Goal: Task Accomplishment & Management: Manage account settings

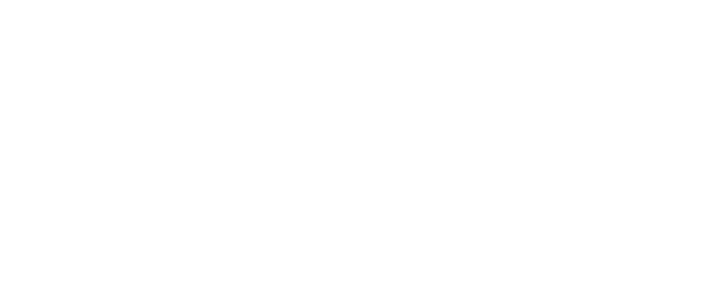
select select "*"
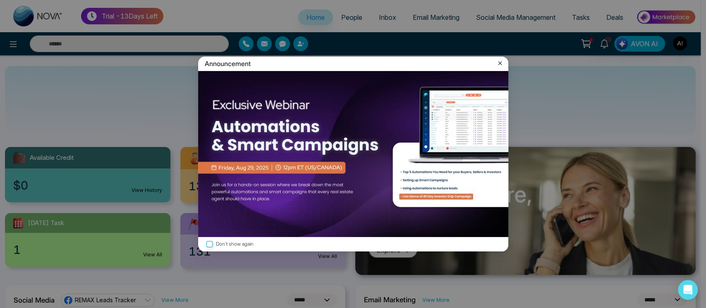
click at [503, 62] on icon at bounding box center [500, 63] width 8 height 8
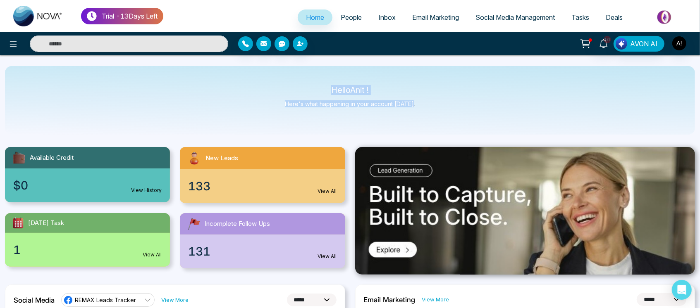
drag, startPoint x: 319, startPoint y: 86, endPoint x: 440, endPoint y: 118, distance: 125.3
click at [440, 118] on div "Hello Anit ! Here's what happening in your account [DATE]." at bounding box center [350, 100] width 690 height 69
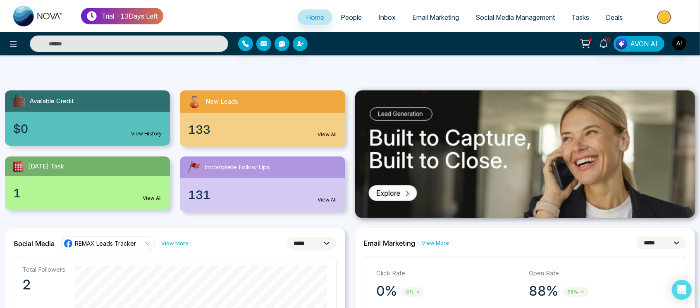
scroll to position [136, 0]
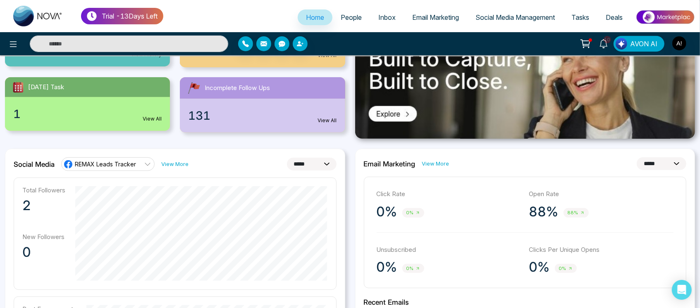
click at [183, 163] on link "View More" at bounding box center [174, 164] width 27 height 8
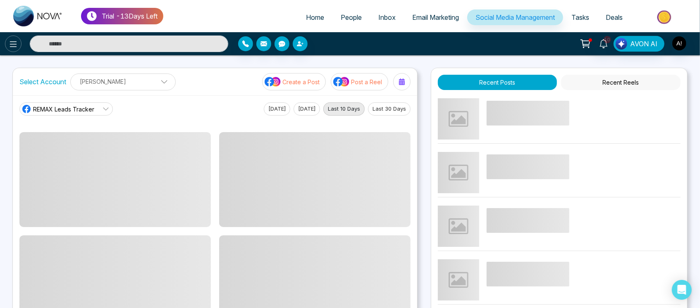
click at [11, 43] on icon at bounding box center [13, 44] width 10 height 10
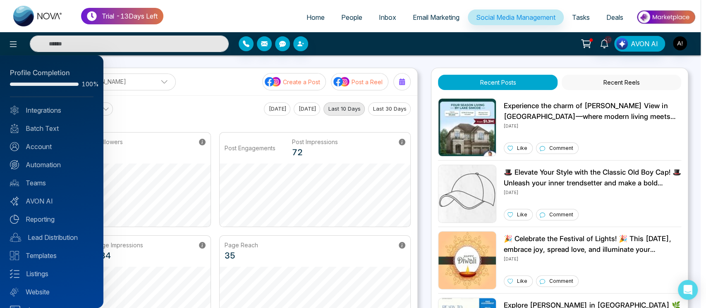
click at [54, 105] on div "Profile Completion 100% Integrations Batch Text Account Automation Teams AVON A…" at bounding box center [51, 181] width 103 height 253
click at [227, 65] on div at bounding box center [353, 154] width 706 height 308
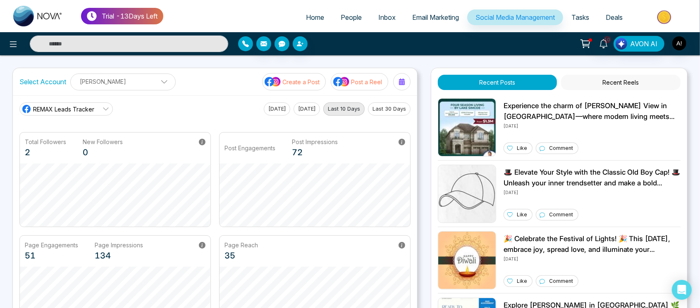
click at [249, 43] on button "button" at bounding box center [245, 43] width 15 height 15
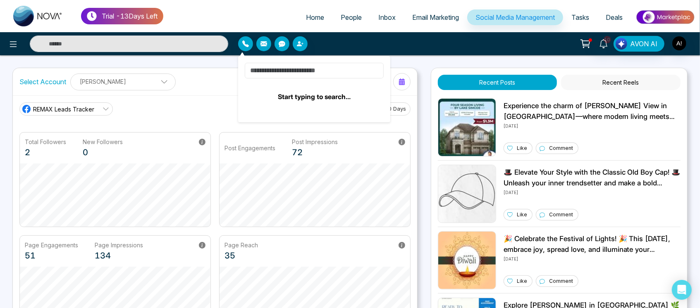
click at [303, 68] on input at bounding box center [314, 71] width 139 height 16
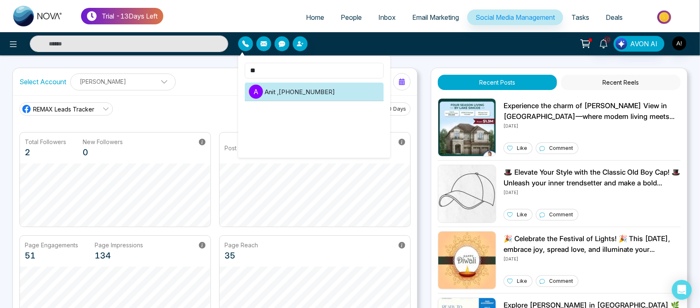
type input "**"
click at [304, 92] on li "A Anit , [PHONE_NUMBER]" at bounding box center [314, 92] width 139 height 19
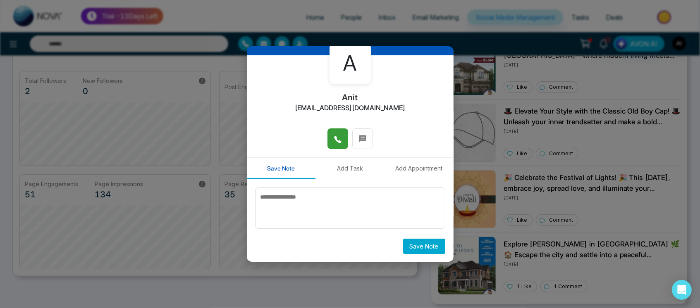
scroll to position [62, 0]
click at [334, 137] on icon at bounding box center [337, 139] width 7 height 7
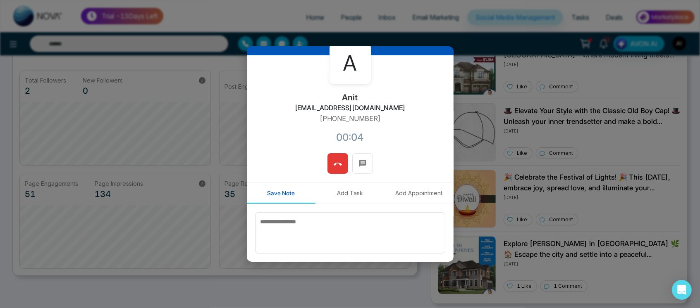
click at [339, 167] on button at bounding box center [337, 163] width 21 height 21
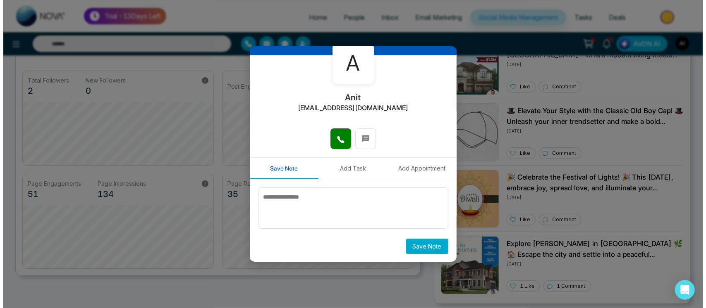
scroll to position [0, 0]
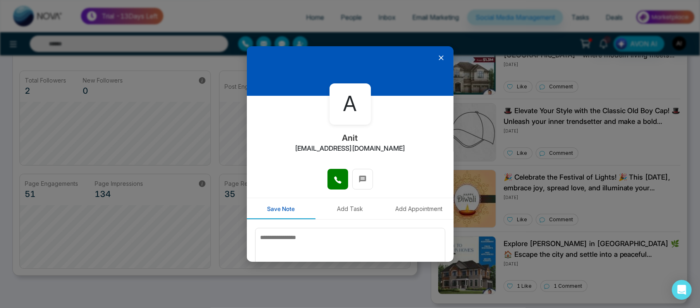
click at [439, 57] on icon at bounding box center [441, 58] width 8 height 8
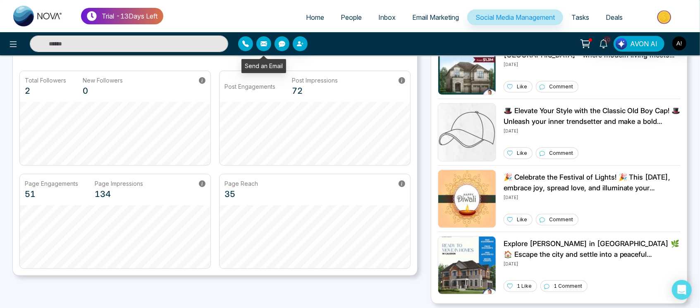
click at [265, 46] on icon "button" at bounding box center [263, 44] width 7 height 7
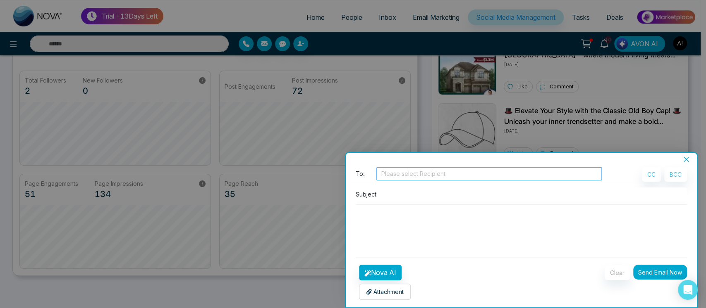
click at [428, 176] on div at bounding box center [488, 174] width 221 height 10
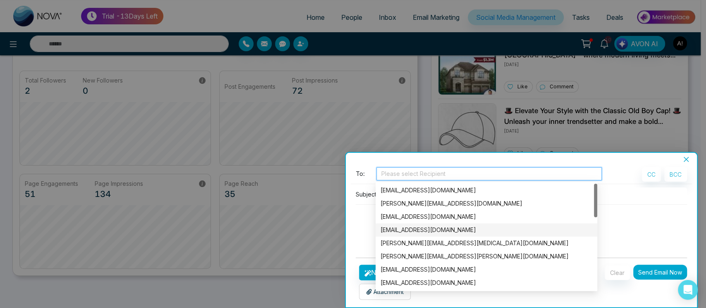
click at [658, 270] on button "Send Email Now" at bounding box center [660, 272] width 54 height 15
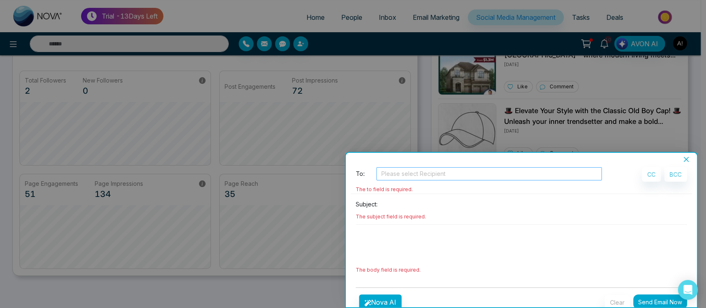
click at [456, 174] on div at bounding box center [488, 174] width 221 height 10
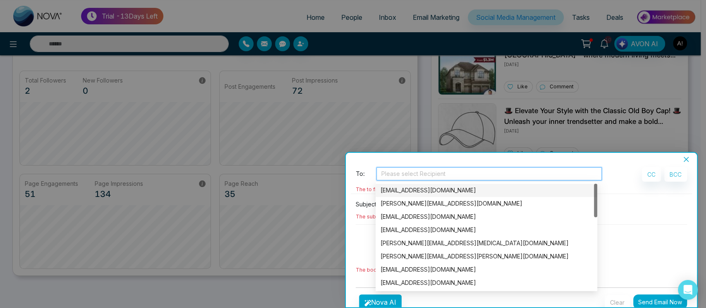
click at [465, 194] on div "[EMAIL_ADDRESS][DOMAIN_NAME]" at bounding box center [486, 190] width 212 height 9
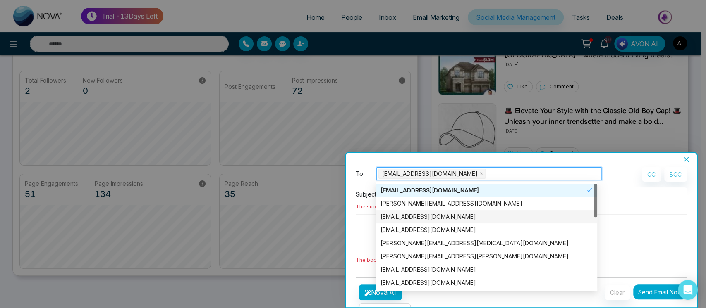
click at [367, 219] on textarea at bounding box center [521, 235] width 332 height 40
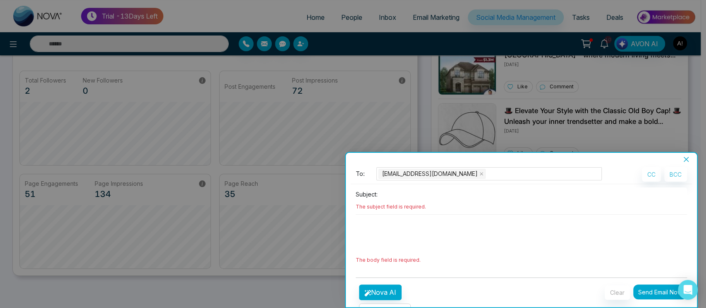
drag, startPoint x: 425, startPoint y: 189, endPoint x: 410, endPoint y: 193, distance: 15.7
click at [410, 193] on input at bounding box center [534, 195] width 306 height 14
type input "*"
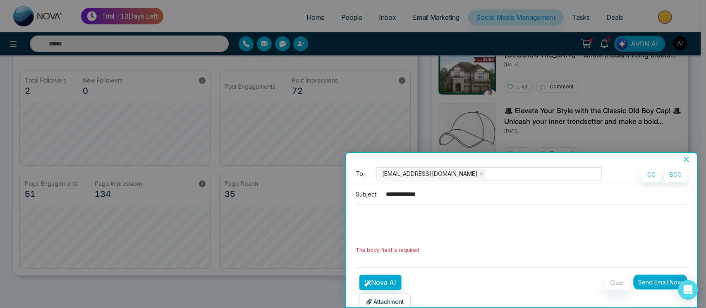
type input "**********"
click at [384, 277] on button "Nova AI" at bounding box center [380, 283] width 43 height 16
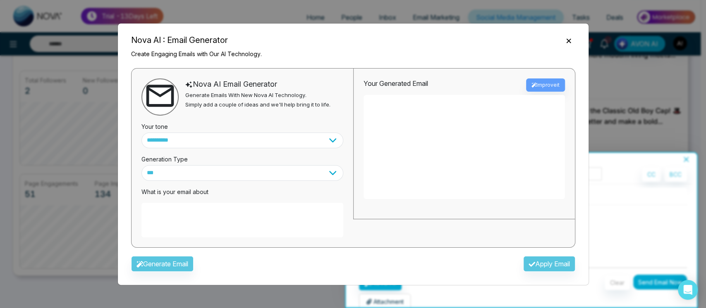
click at [206, 225] on textarea at bounding box center [242, 220] width 202 height 35
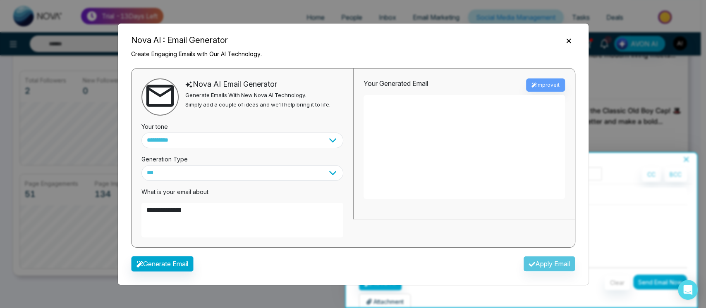
type textarea "**********"
click at [175, 263] on button "Generate Email" at bounding box center [162, 264] width 62 height 16
type textarea "**********"
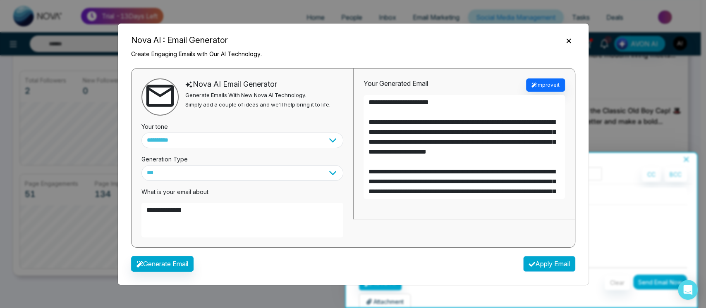
click at [535, 260] on button "Apply Email" at bounding box center [549, 264] width 52 height 16
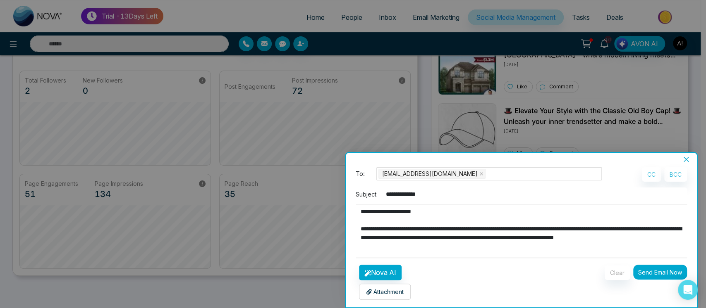
type textarea "**********"
click at [403, 290] on p "Attachment" at bounding box center [385, 292] width 38 height 9
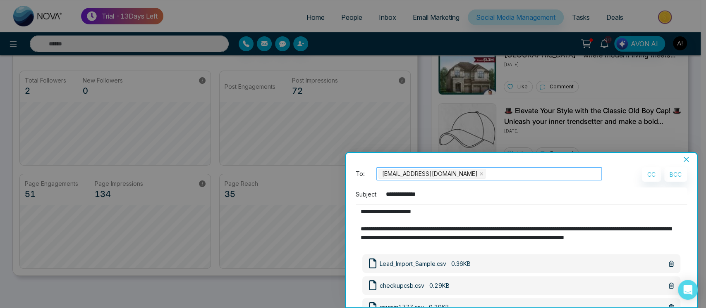
click at [493, 170] on div "[EMAIL_ADDRESS][DOMAIN_NAME]" at bounding box center [488, 174] width 221 height 12
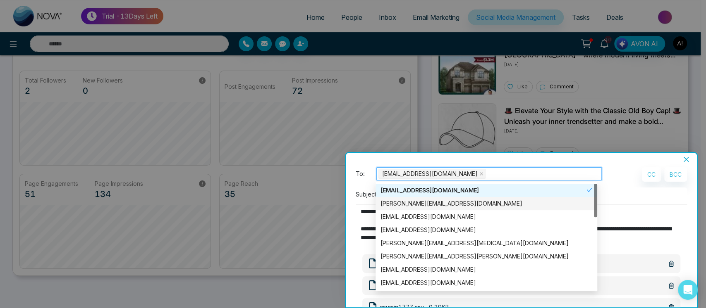
click at [435, 200] on div "[PERSON_NAME][EMAIL_ADDRESS][DOMAIN_NAME]" at bounding box center [486, 203] width 212 height 9
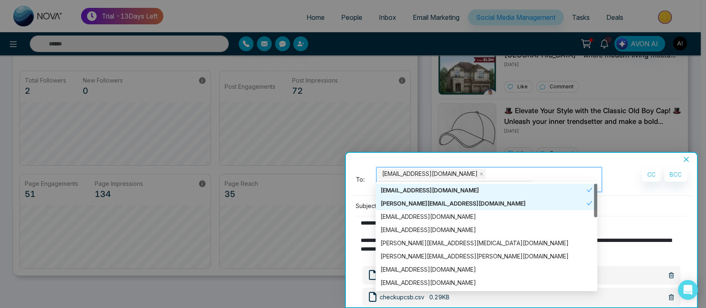
type input "*"
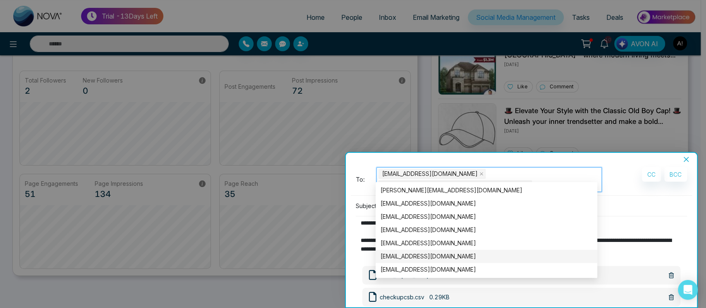
click at [432, 253] on div "[EMAIL_ADDRESS][DOMAIN_NAME]" at bounding box center [486, 256] width 212 height 9
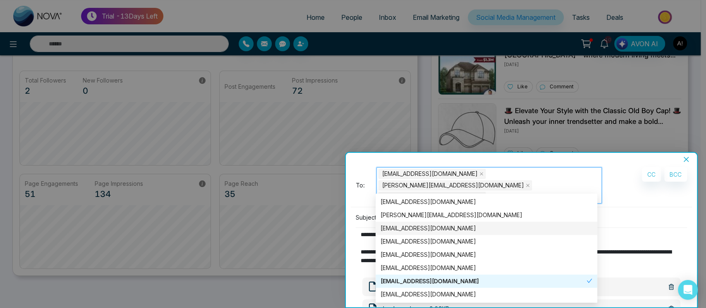
scroll to position [145, 0]
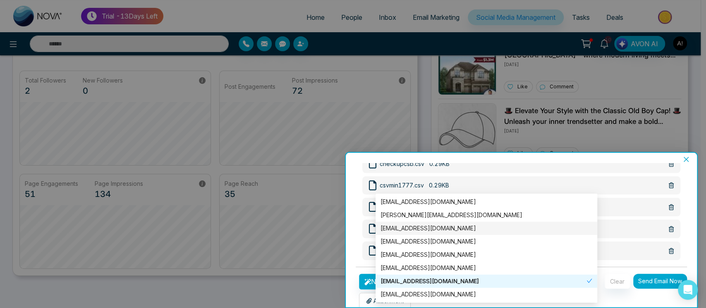
click at [666, 274] on button "Send Email Now" at bounding box center [660, 281] width 54 height 15
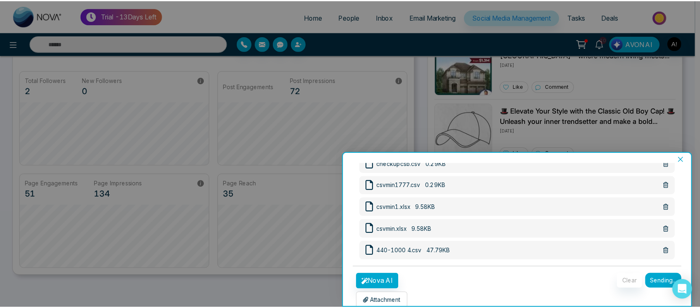
scroll to position [0, 0]
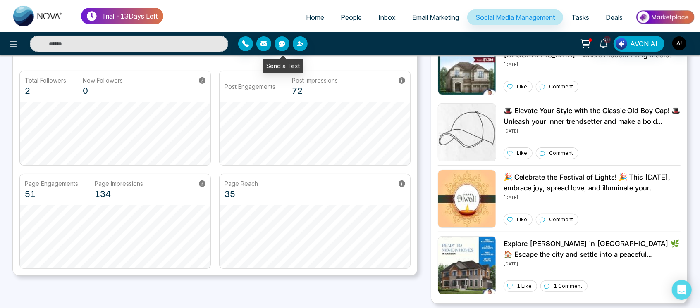
click at [282, 47] on button "button" at bounding box center [281, 43] width 15 height 15
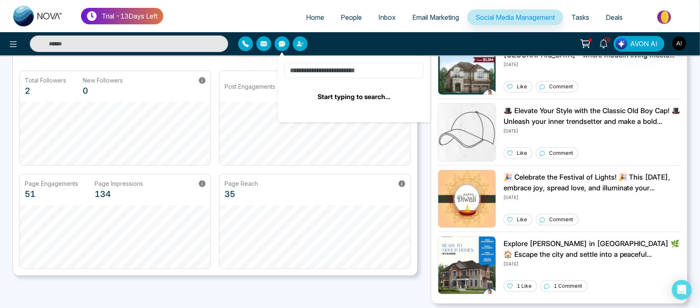
click at [317, 68] on input at bounding box center [353, 71] width 139 height 16
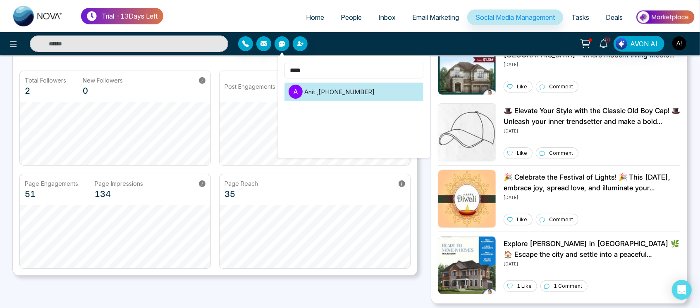
type input "****"
click at [335, 96] on li "A Anit , [PHONE_NUMBER]" at bounding box center [353, 92] width 139 height 19
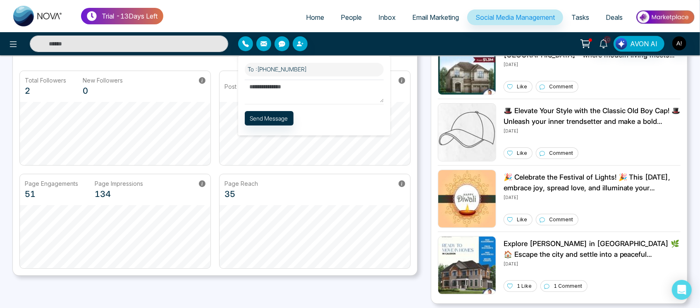
click at [331, 93] on textarea at bounding box center [314, 91] width 139 height 23
type textarea "**********"
click at [270, 119] on button "Send Message" at bounding box center [269, 118] width 49 height 14
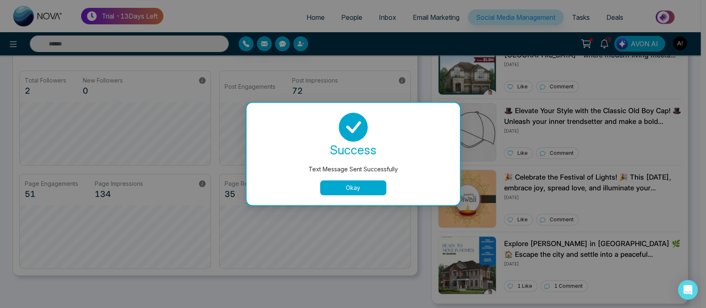
click at [352, 188] on button "Okay" at bounding box center [353, 188] width 66 height 15
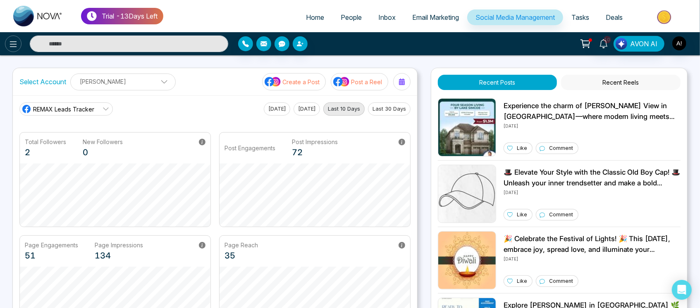
click at [6, 41] on button at bounding box center [13, 44] width 17 height 17
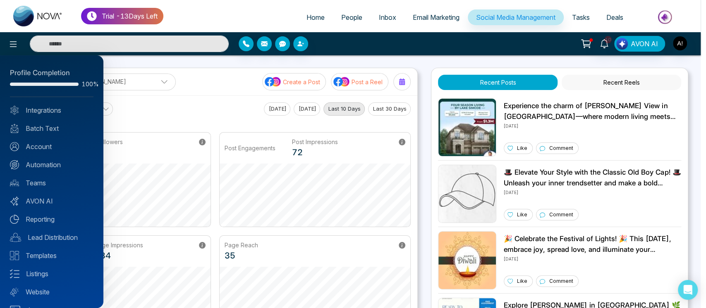
click at [606, 41] on div at bounding box center [353, 154] width 706 height 308
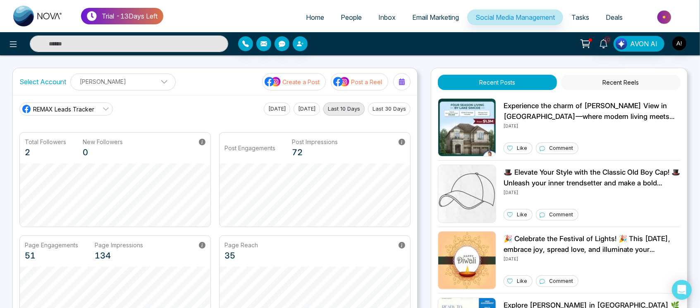
click at [606, 50] on div "10" at bounding box center [604, 44] width 20 height 16
click at [606, 47] on icon at bounding box center [603, 43] width 9 height 9
click at [437, 21] on link "Email Marketing" at bounding box center [435, 18] width 63 height 16
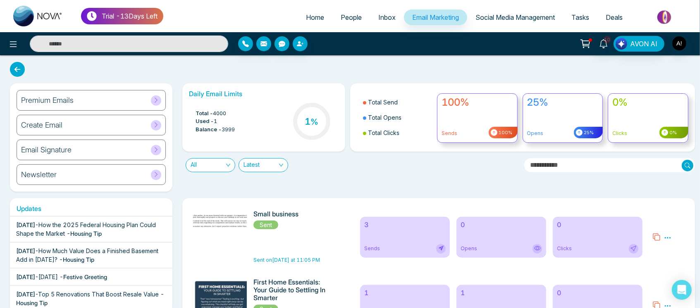
click at [75, 95] on div "Premium Emails" at bounding box center [91, 100] width 149 height 21
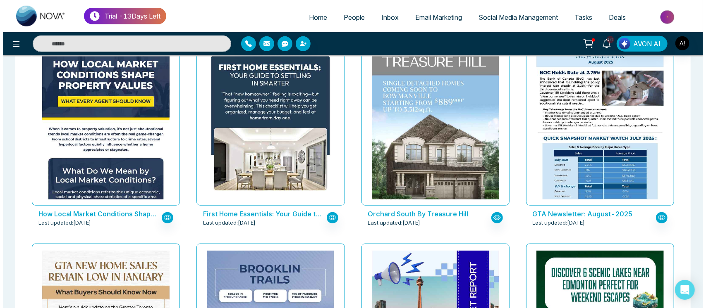
scroll to position [475, 0]
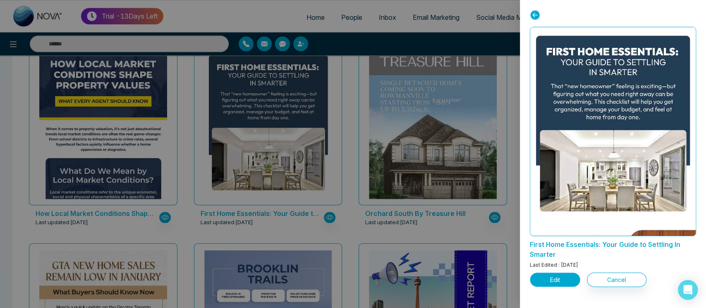
click at [551, 283] on button "Edit" at bounding box center [555, 280] width 50 height 14
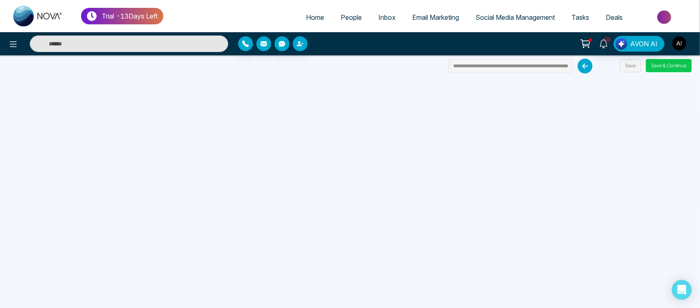
click at [668, 64] on button "Save & Continue" at bounding box center [669, 65] width 46 height 13
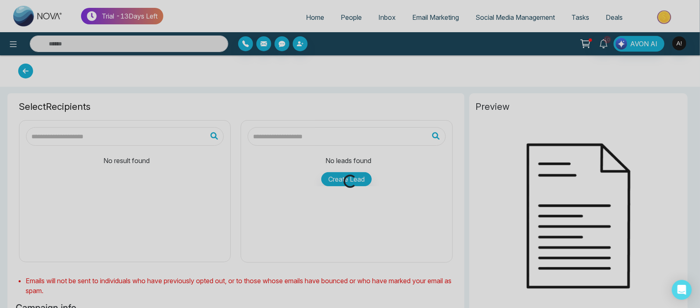
type input "**********"
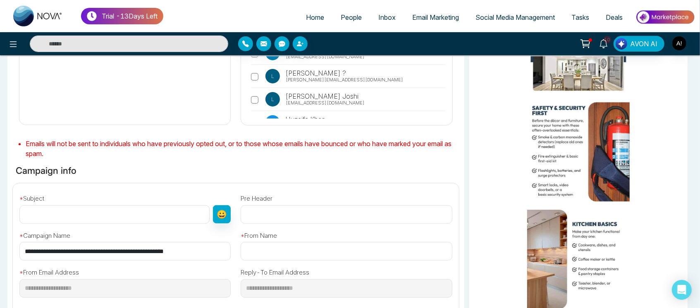
scroll to position [164, 0]
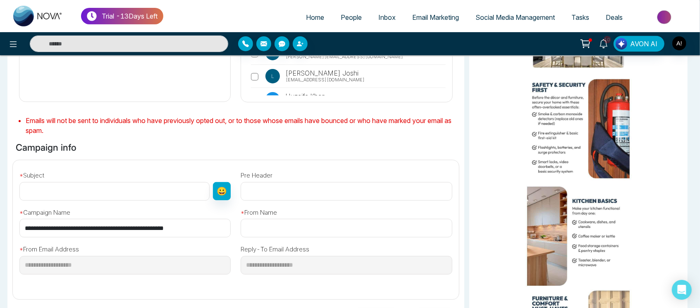
drag, startPoint x: 200, startPoint y: 235, endPoint x: 44, endPoint y: 233, distance: 156.3
click at [44, 233] on input "**********" at bounding box center [124, 228] width 211 height 19
click at [198, 228] on input "**********" at bounding box center [124, 228] width 211 height 19
drag, startPoint x: 197, startPoint y: 228, endPoint x: 22, endPoint y: 219, distance: 175.1
click at [22, 219] on input "**********" at bounding box center [124, 228] width 211 height 19
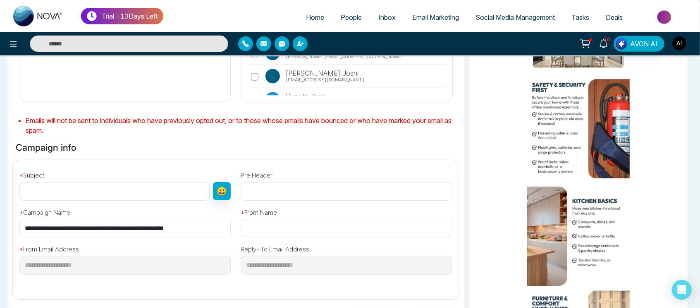
click at [79, 196] on input "text" at bounding box center [114, 191] width 190 height 19
paste input "**********"
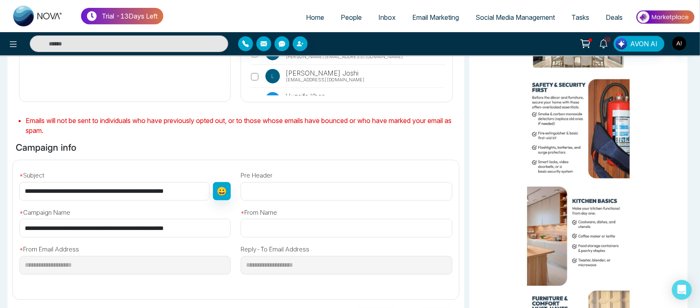
type input "**********"
click at [292, 229] on input "text" at bounding box center [346, 228] width 211 height 19
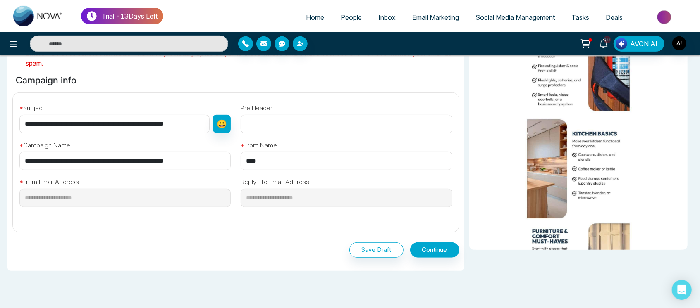
scroll to position [265, 0]
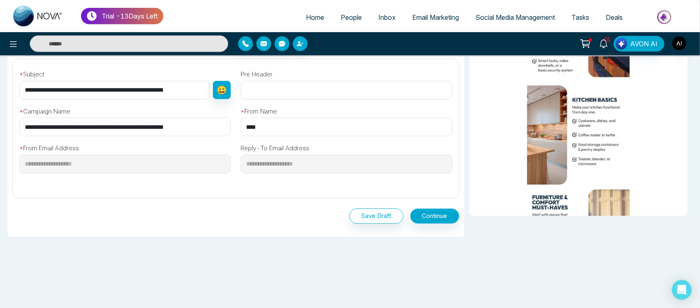
type input "****"
click at [443, 210] on button "Continue" at bounding box center [434, 216] width 49 height 15
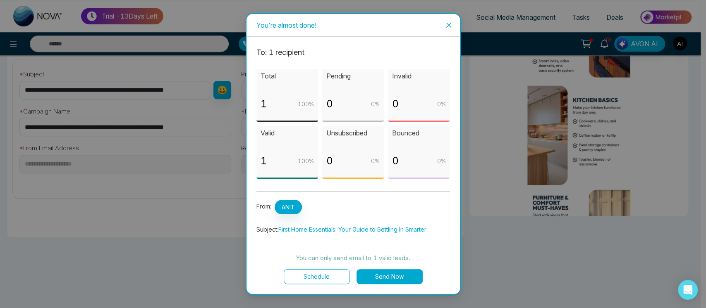
click at [379, 275] on button "Send Now" at bounding box center [389, 277] width 66 height 15
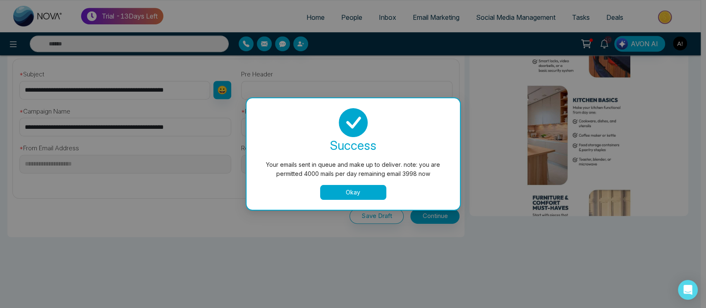
click at [364, 204] on div "success Your emails sent in queue and make up to deliver. note: you are permitt…" at bounding box center [352, 154] width 213 height 112
click at [369, 197] on button "Okay" at bounding box center [353, 192] width 66 height 15
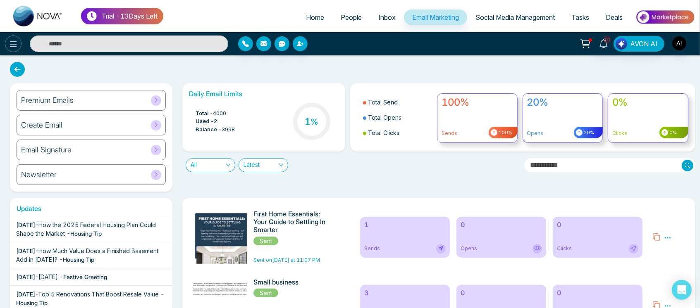
click at [12, 42] on icon at bounding box center [13, 44] width 10 height 10
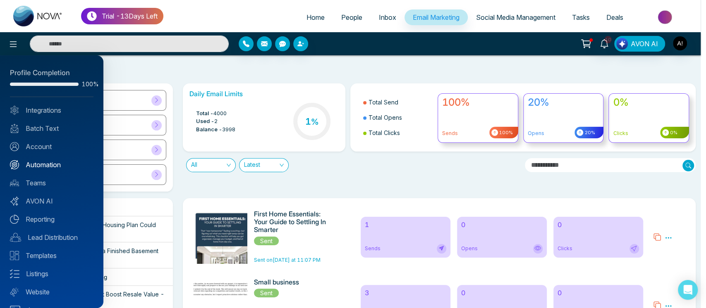
click at [61, 167] on link "Automation" at bounding box center [52, 165] width 84 height 10
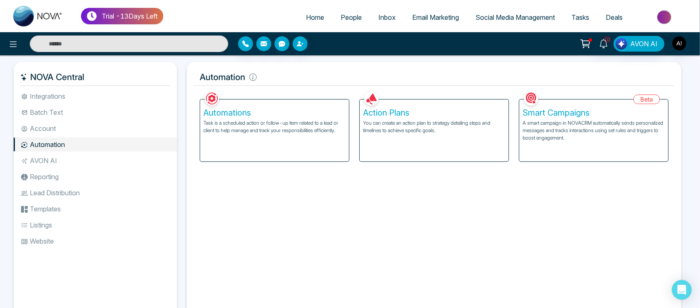
click at [410, 154] on div "Action Plans You can create an action plan to strategy detailing steps and time…" at bounding box center [434, 131] width 149 height 62
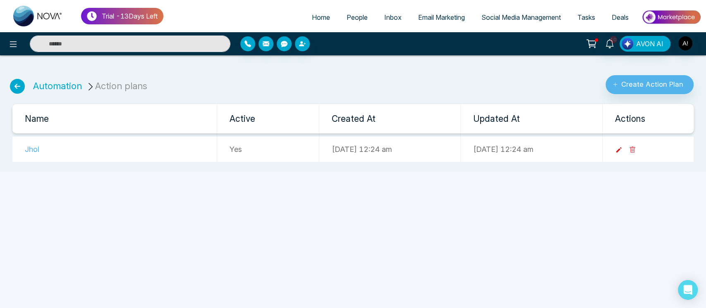
click at [621, 151] on icon at bounding box center [618, 150] width 5 height 5
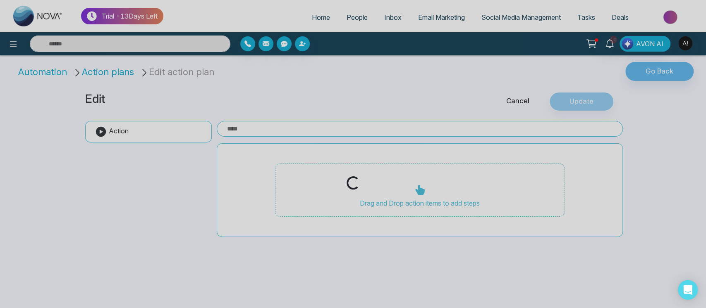
type input "****"
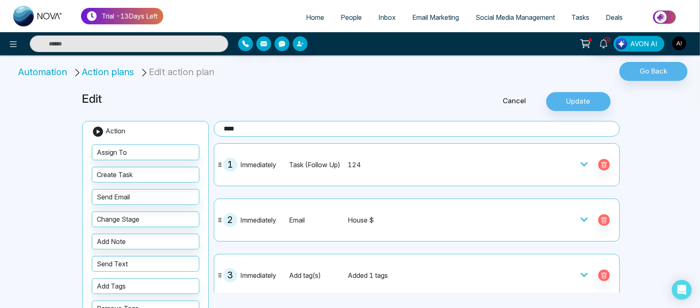
scroll to position [192, 0]
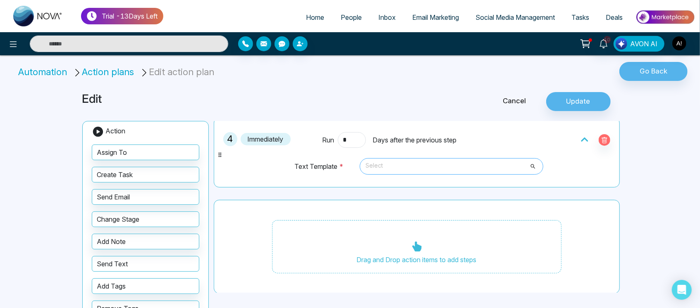
click at [423, 163] on span "Select" at bounding box center [451, 167] width 172 height 14
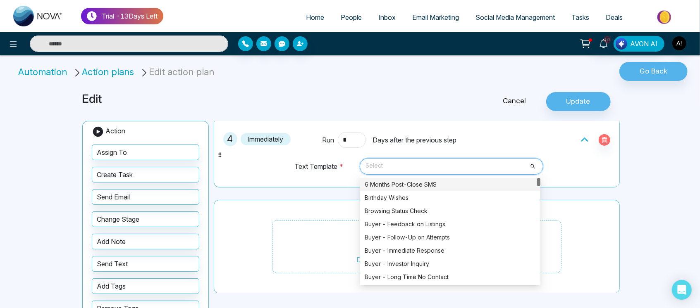
click at [435, 186] on div "6 Months Post-Close SMS" at bounding box center [450, 184] width 171 height 9
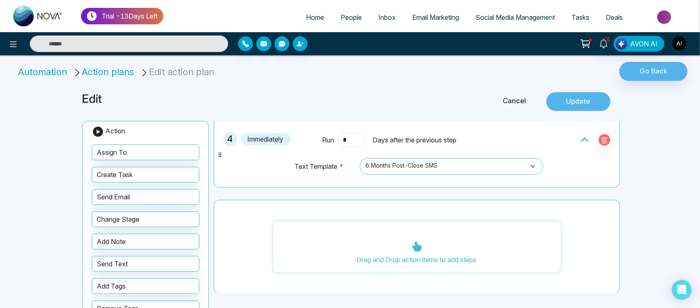
click at [590, 94] on button "Update" at bounding box center [578, 101] width 64 height 19
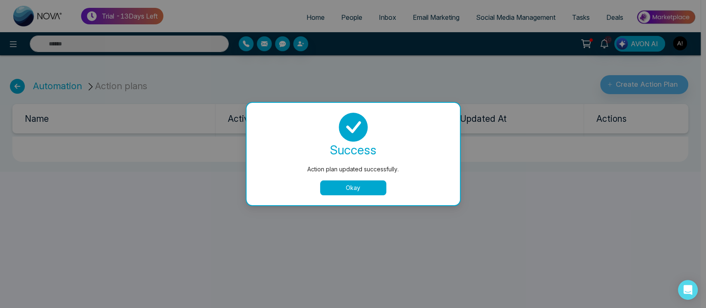
click at [364, 177] on div "success Action plan updated successfully. Okay" at bounding box center [352, 154] width 193 height 83
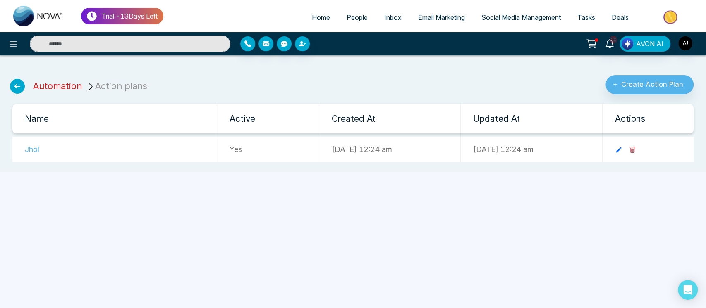
click at [66, 82] on link "Automation" at bounding box center [57, 86] width 49 height 11
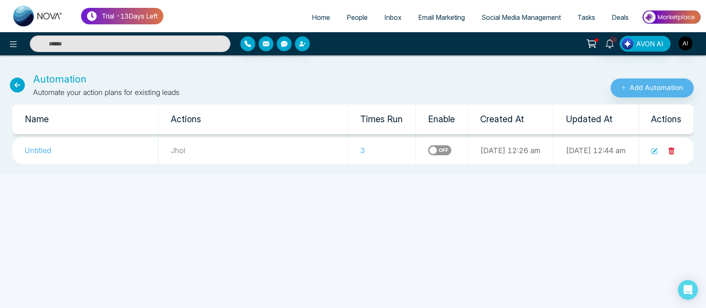
click at [652, 148] on icon at bounding box center [654, 151] width 7 height 7
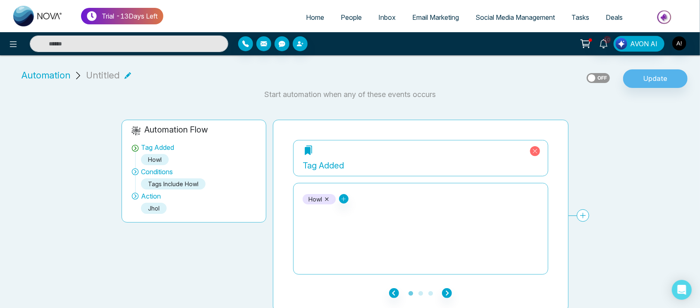
click at [328, 200] on icon at bounding box center [327, 200] width 4 height 4
click at [309, 196] on icon at bounding box center [307, 199] width 6 height 6
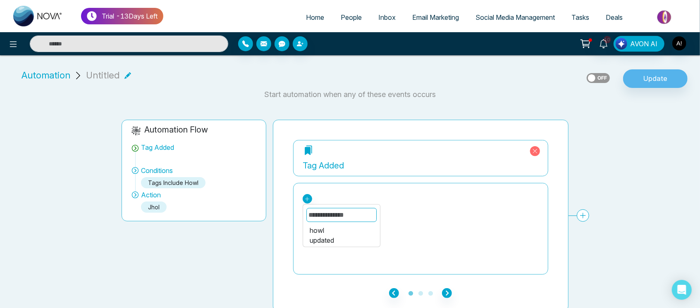
click at [537, 149] on icon at bounding box center [535, 151] width 10 height 10
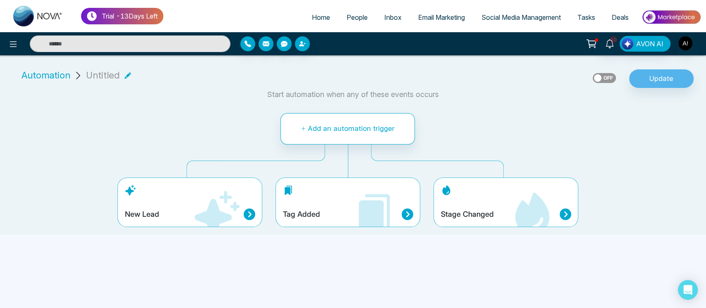
click at [485, 184] on div "Stage Changed" at bounding box center [505, 203] width 145 height 50
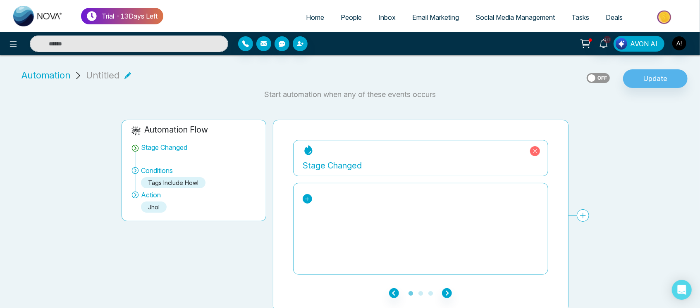
click at [308, 198] on icon at bounding box center [307, 199] width 6 height 6
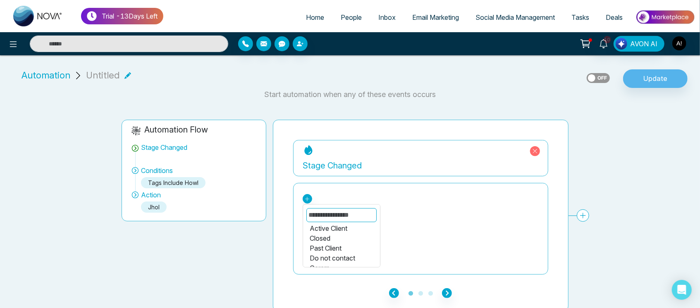
click at [333, 255] on div "Do not contact" at bounding box center [342, 258] width 64 height 10
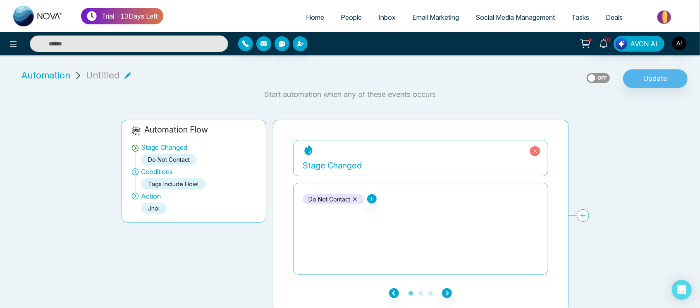
scroll to position [3, 0]
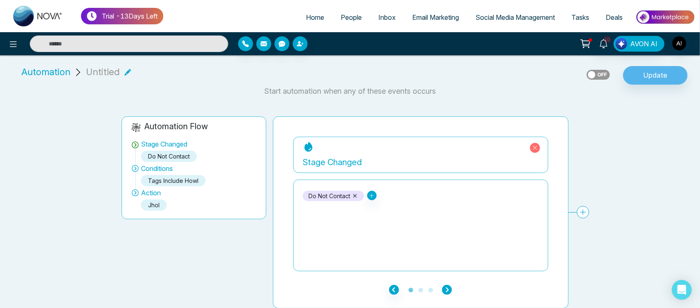
click at [445, 288] on icon "button" at bounding box center [447, 290] width 10 height 10
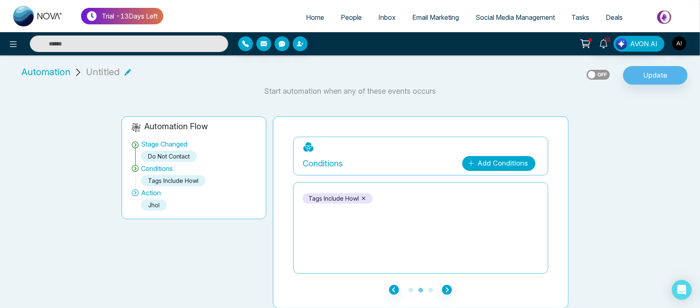
click at [500, 162] on link "Add Conditions" at bounding box center [498, 163] width 73 height 15
click at [500, 184] on select "**********" at bounding box center [497, 188] width 55 height 16
select select "*****"
click at [470, 180] on select "**********" at bounding box center [497, 188] width 55 height 16
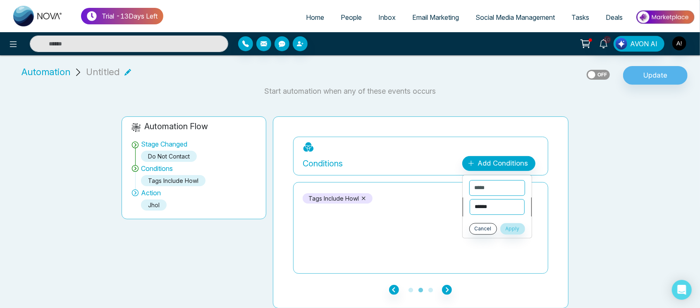
click at [507, 201] on select "**********" at bounding box center [497, 207] width 55 height 16
select select "*******"
click at [470, 199] on select "**********" at bounding box center [497, 207] width 55 height 16
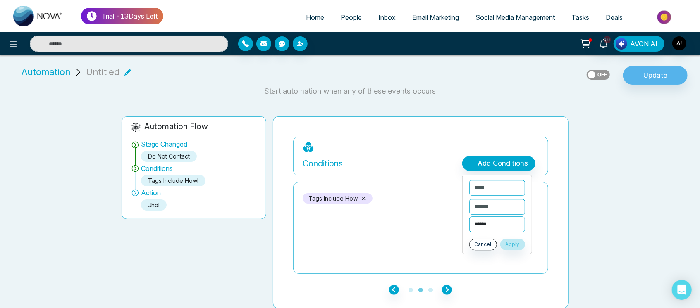
click at [507, 227] on select "**********" at bounding box center [497, 225] width 56 height 16
select select "**********"
click at [469, 217] on select "**********" at bounding box center [497, 225] width 56 height 16
click at [517, 239] on button "Apply" at bounding box center [512, 245] width 25 height 12
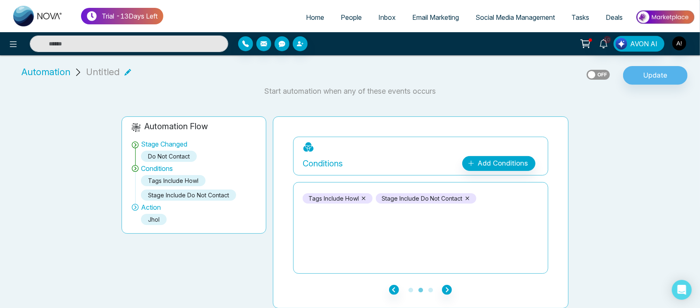
click at [361, 200] on icon at bounding box center [363, 199] width 6 height 6
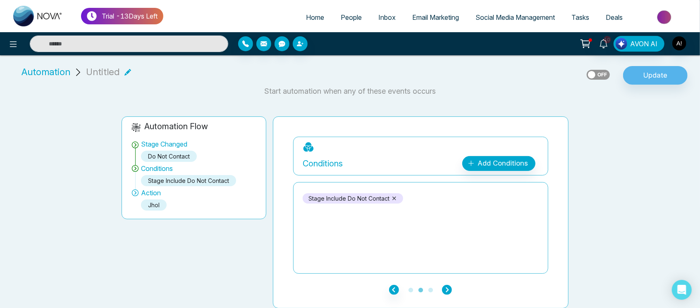
click at [444, 288] on icon "button" at bounding box center [447, 290] width 10 height 10
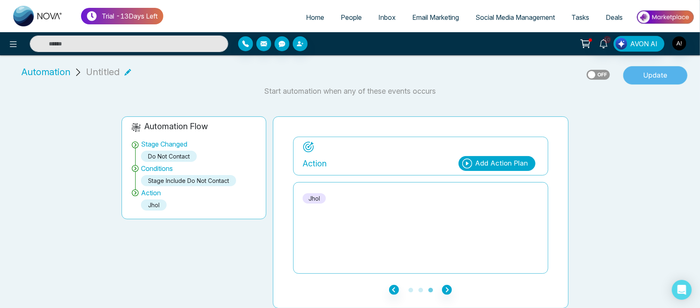
click at [670, 75] on button "Update" at bounding box center [655, 75] width 64 height 19
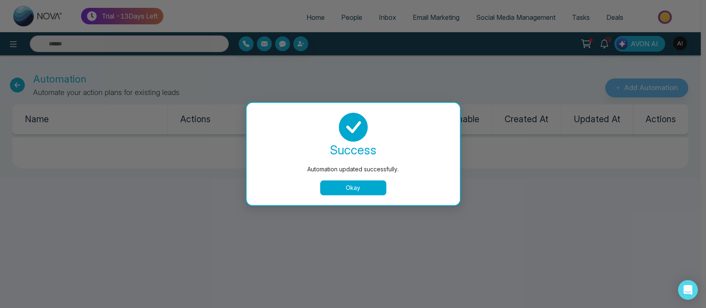
click at [355, 189] on button "Okay" at bounding box center [353, 188] width 66 height 15
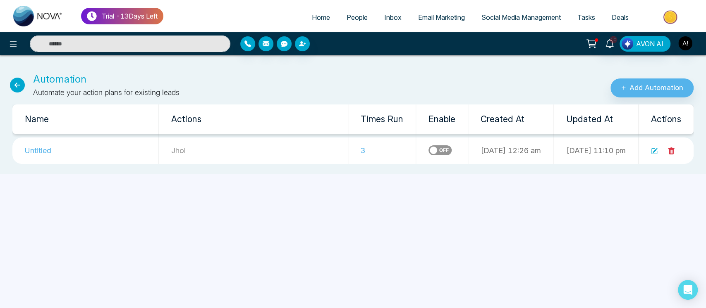
click at [428, 147] on label at bounding box center [439, 151] width 23 height 10
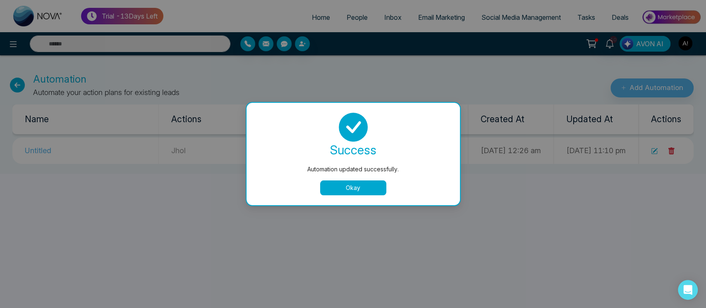
click at [371, 179] on div "success Automation updated successfully. Okay" at bounding box center [352, 154] width 193 height 83
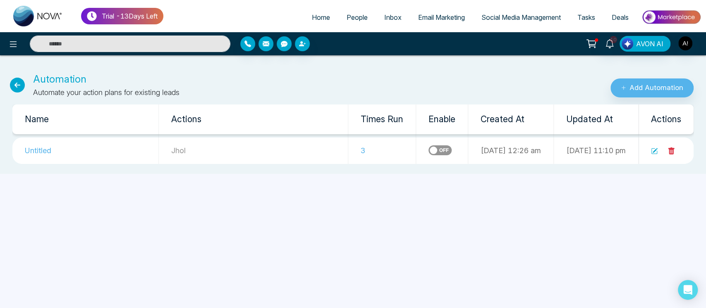
click at [358, 189] on div "Trial - 13 Days Left Home People Inbox Email Marketing Social Media Management …" at bounding box center [353, 154] width 706 height 308
click at [349, 13] on span "People" at bounding box center [356, 17] width 21 height 8
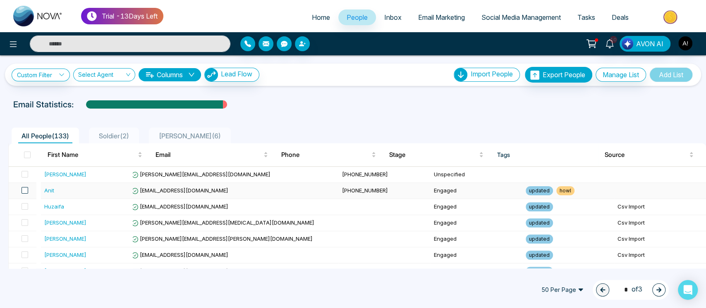
click at [28, 190] on span at bounding box center [24, 190] width 7 height 7
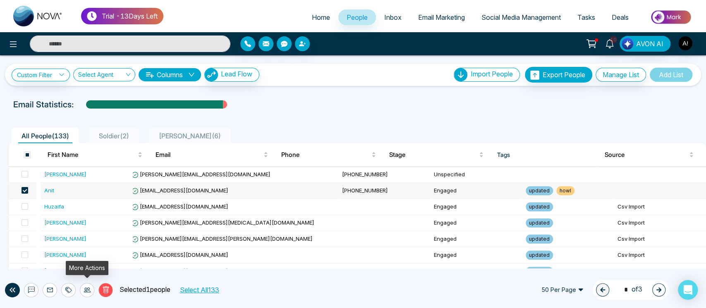
click at [88, 290] on icon at bounding box center [87, 290] width 7 height 7
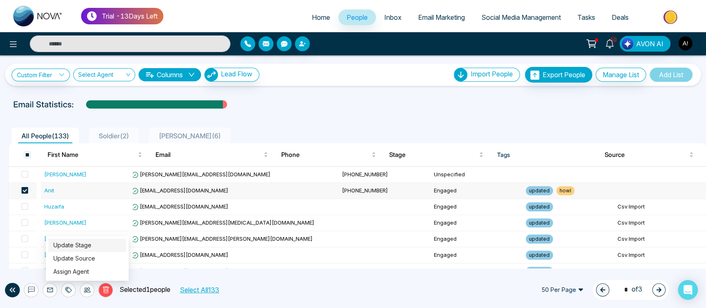
click at [91, 248] on link "Update Stage" at bounding box center [72, 245] width 38 height 7
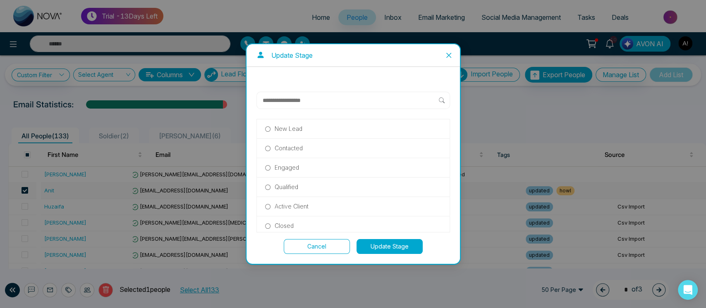
click at [444, 54] on span "Close" at bounding box center [448, 55] width 22 height 22
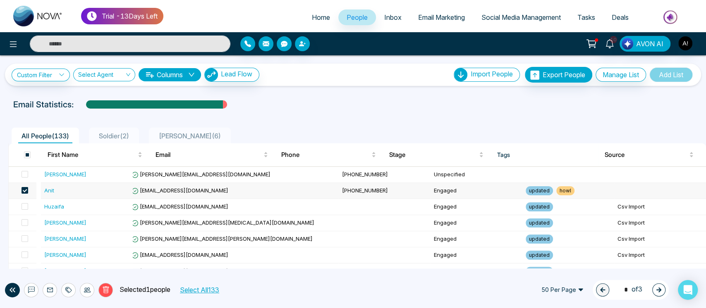
click at [86, 292] on icon at bounding box center [87, 290] width 7 height 5
click at [94, 258] on link "Update Source" at bounding box center [74, 258] width 42 height 7
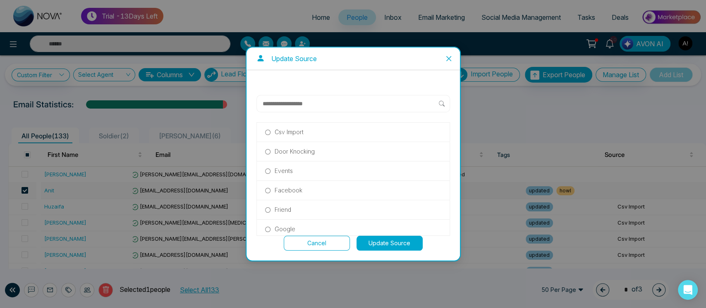
click at [446, 56] on icon "close" at bounding box center [448, 58] width 5 height 5
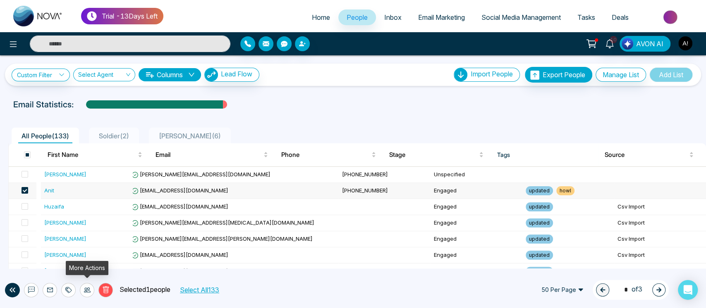
click at [82, 291] on div at bounding box center [87, 290] width 14 height 14
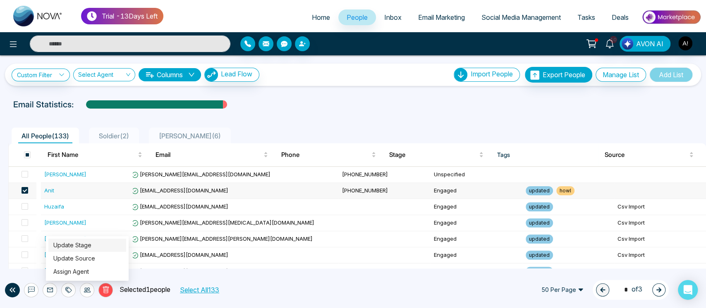
click at [91, 249] on link "Update Stage" at bounding box center [72, 245] width 38 height 7
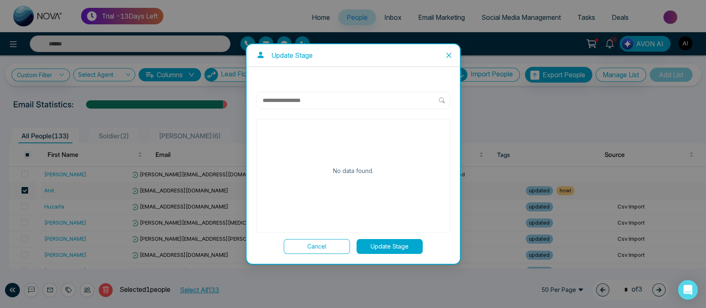
click at [94, 251] on div "Update Stage No data found. Cancel Update Stage" at bounding box center [353, 154] width 706 height 308
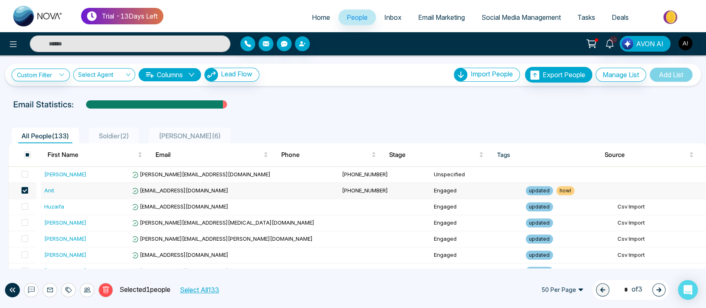
click at [87, 291] on icon at bounding box center [87, 290] width 7 height 5
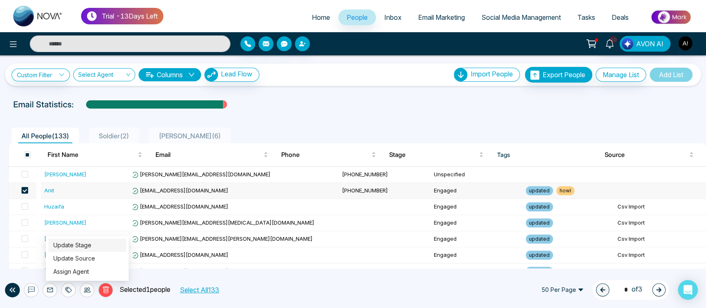
click at [91, 243] on link "Update Stage" at bounding box center [72, 245] width 38 height 7
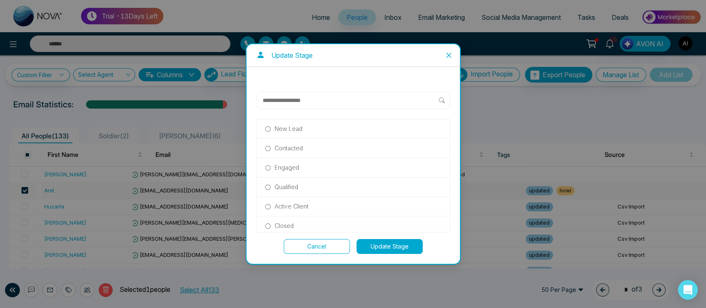
click at [361, 178] on div "Qualified" at bounding box center [353, 187] width 193 height 19
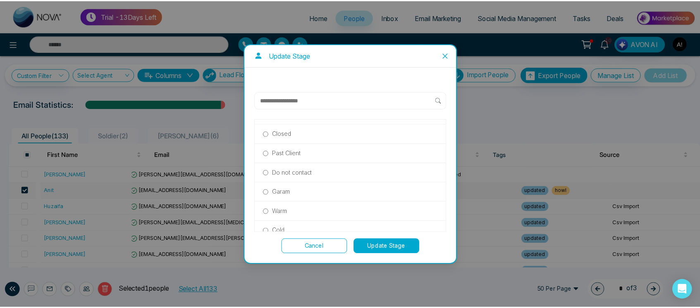
scroll to position [93, 0]
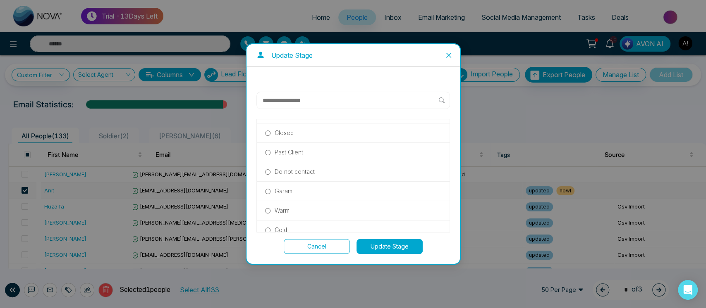
click at [363, 180] on div "Do not contact" at bounding box center [353, 171] width 193 height 19
click at [327, 165] on div "Do not contact" at bounding box center [353, 171] width 193 height 19
click at [337, 165] on div "Do not contact" at bounding box center [353, 171] width 193 height 19
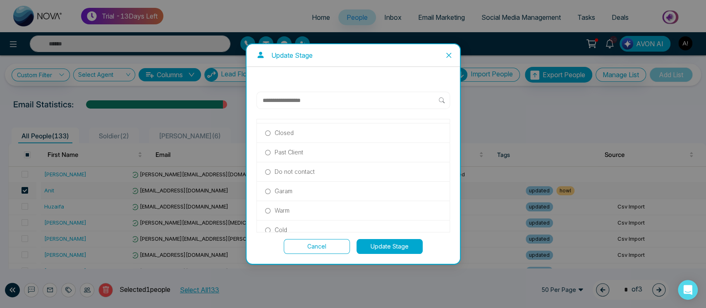
click at [271, 171] on label "Do not contact" at bounding box center [353, 171] width 176 height 9
click at [407, 250] on button "Update Stage" at bounding box center [389, 246] width 66 height 15
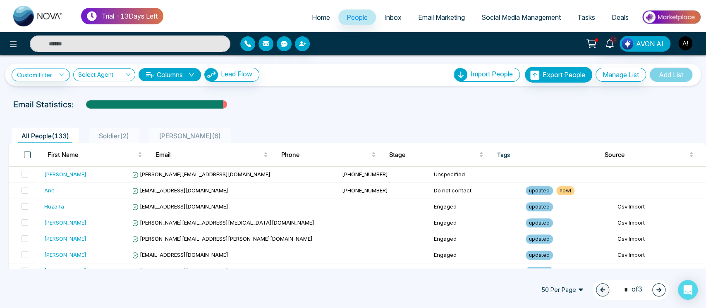
click at [29, 156] on span at bounding box center [27, 155] width 7 height 7
click at [27, 155] on span at bounding box center [27, 155] width 7 height 7
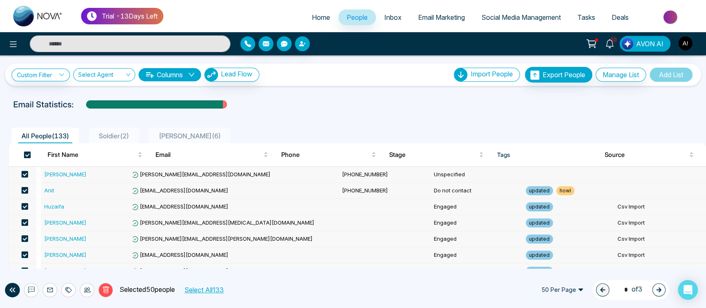
click at [27, 155] on span at bounding box center [27, 155] width 7 height 7
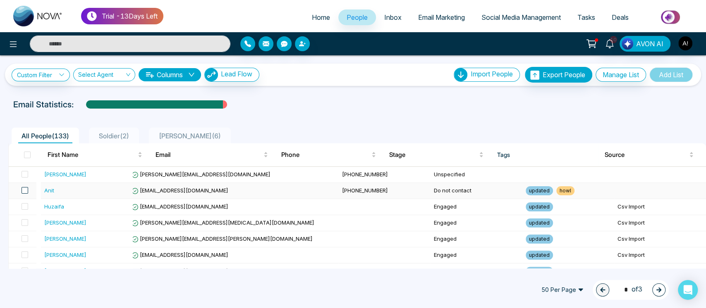
click at [24, 188] on span at bounding box center [24, 190] width 7 height 7
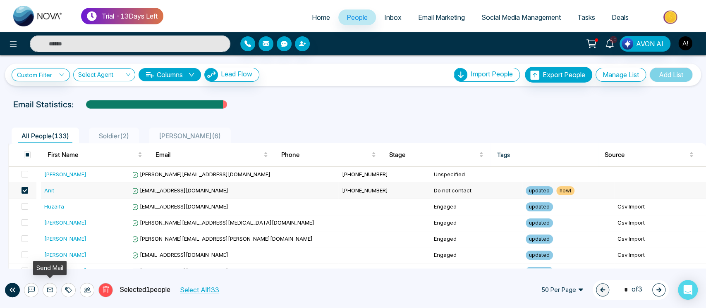
click at [50, 293] on icon at bounding box center [50, 290] width 7 height 7
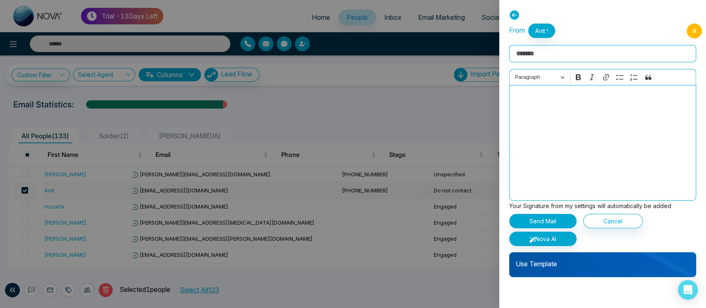
click at [577, 258] on p "Use Template" at bounding box center [602, 261] width 187 height 17
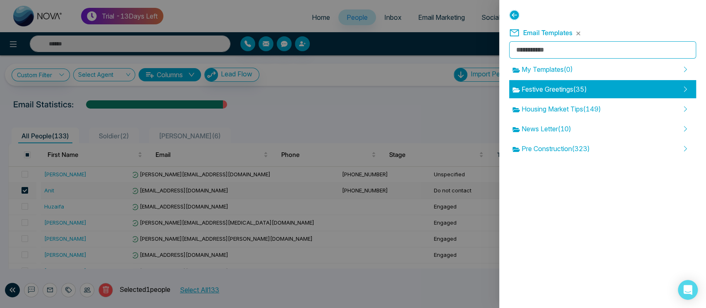
click at [556, 92] on span "Festive Greetings ( 35 )" at bounding box center [549, 89] width 74 height 10
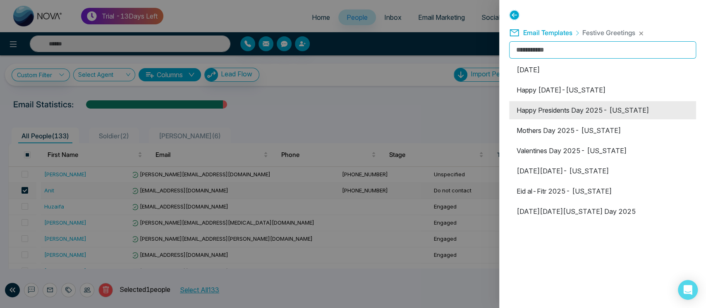
click at [577, 115] on li "Happy Presidents Day 2025- [US_STATE]" at bounding box center [602, 110] width 187 height 18
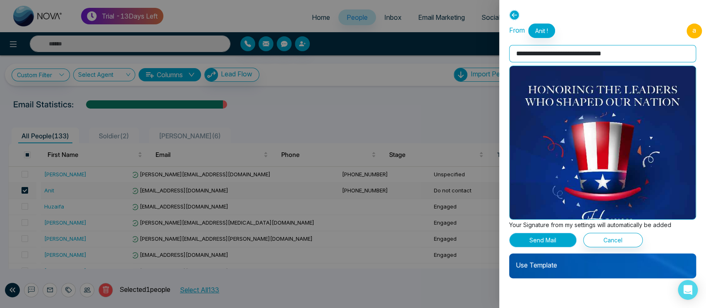
click at [555, 243] on button "Send Mail" at bounding box center [542, 240] width 67 height 14
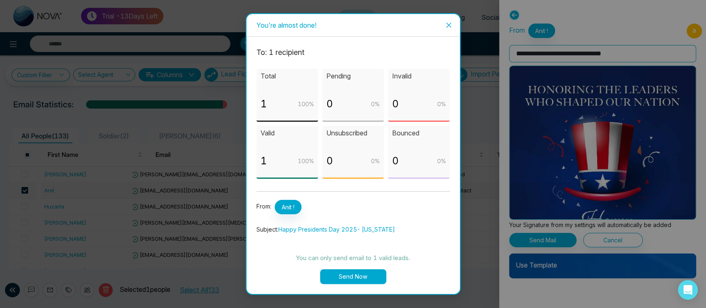
click at [357, 273] on button "Send Now" at bounding box center [353, 277] width 66 height 15
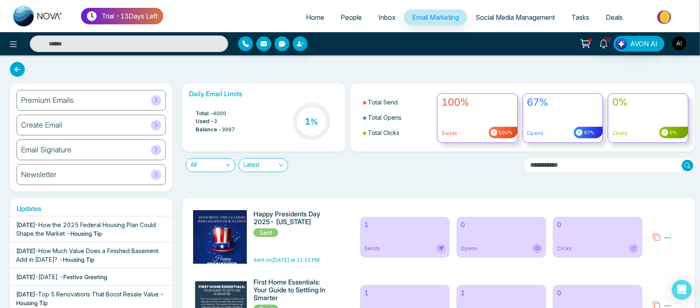
scroll to position [3, 0]
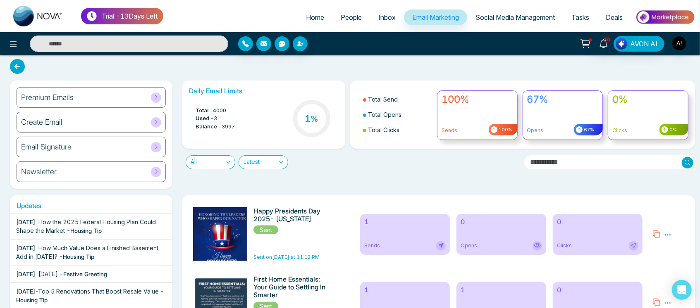
click at [349, 24] on link "People" at bounding box center [351, 18] width 38 height 16
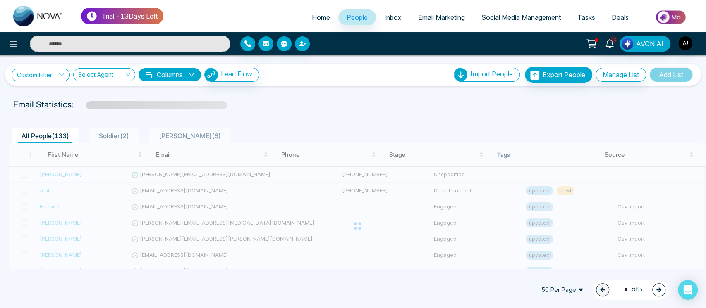
click at [60, 71] on link "Custom Filter" at bounding box center [41, 75] width 58 height 13
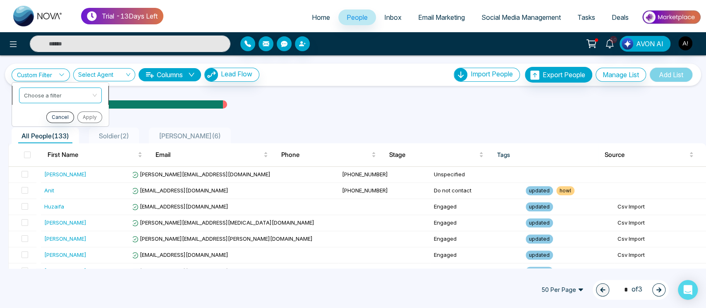
click at [60, 95] on input "search" at bounding box center [57, 94] width 67 height 12
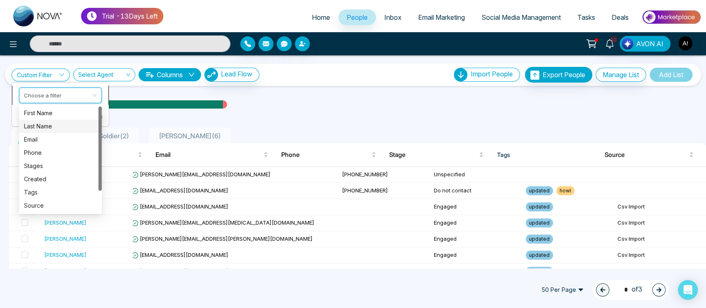
click at [66, 126] on div "Last Name" at bounding box center [60, 126] width 73 height 9
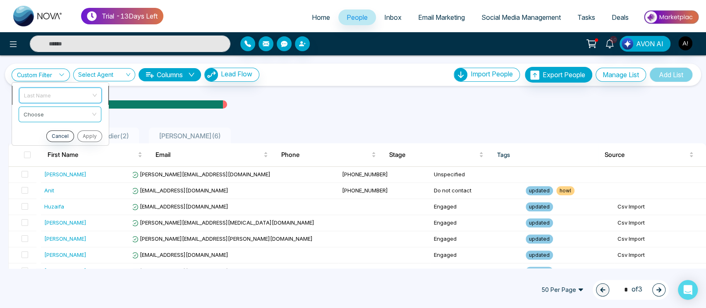
click at [82, 91] on span "Last Name" at bounding box center [60, 95] width 73 height 15
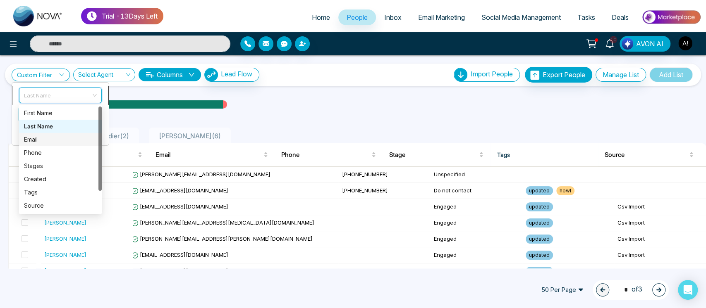
click at [61, 137] on div "Email" at bounding box center [60, 139] width 73 height 9
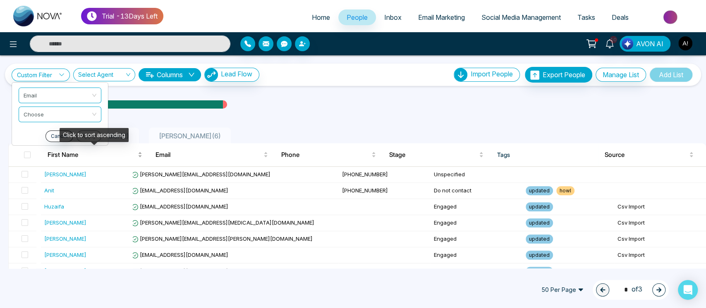
click at [57, 160] on div "First Name" at bounding box center [95, 155] width 95 height 10
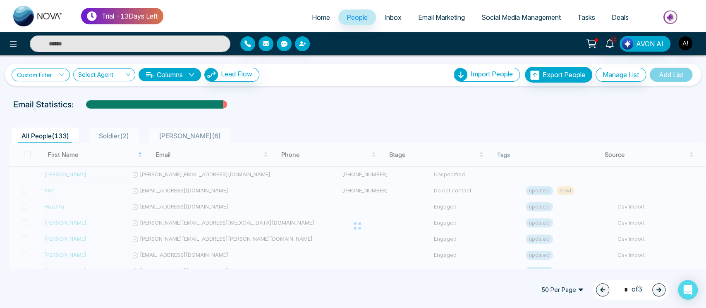
click at [53, 76] on link "Custom Filter" at bounding box center [41, 75] width 58 height 13
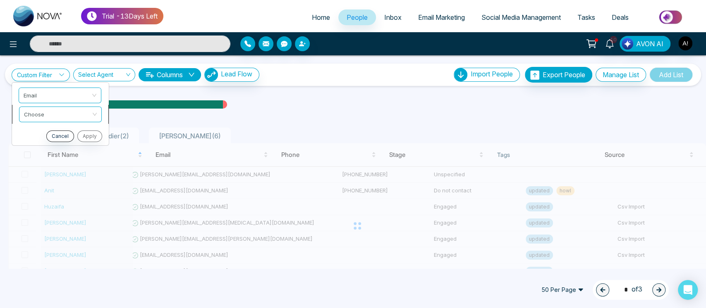
click at [60, 111] on input "search" at bounding box center [57, 113] width 67 height 12
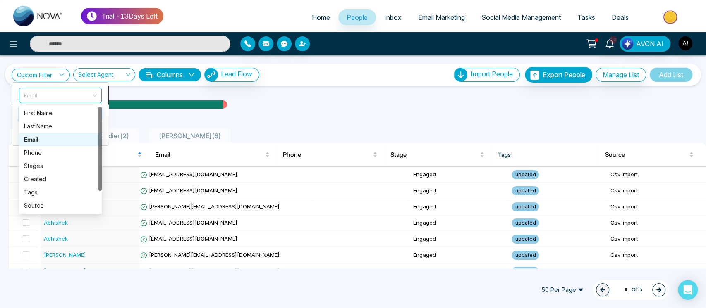
click at [84, 99] on span "Email" at bounding box center [60, 95] width 73 height 15
click at [68, 163] on div "Stages" at bounding box center [60, 165] width 73 height 9
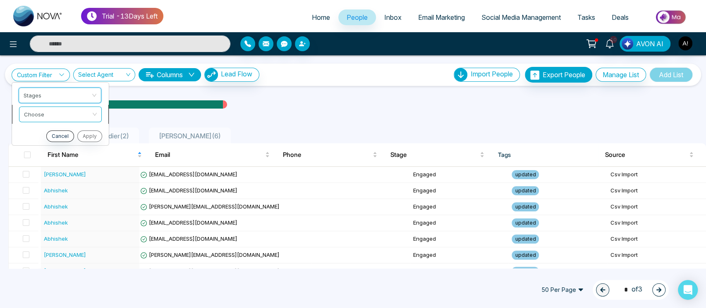
click at [71, 114] on input "search" at bounding box center [57, 113] width 67 height 12
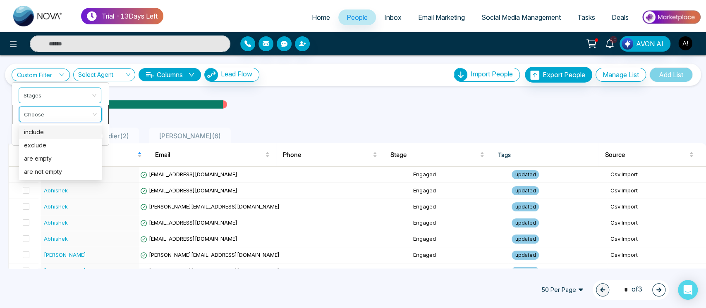
click at [72, 131] on div "include" at bounding box center [60, 131] width 73 height 9
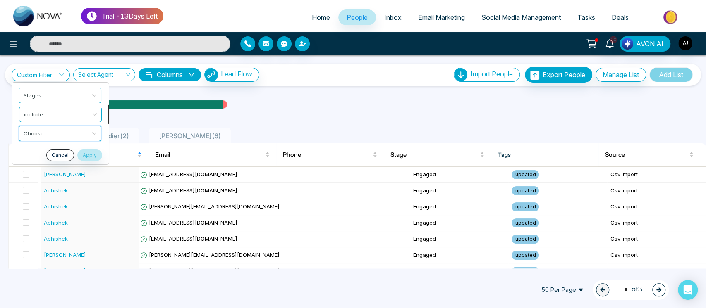
click at [72, 131] on input "search" at bounding box center [57, 132] width 67 height 12
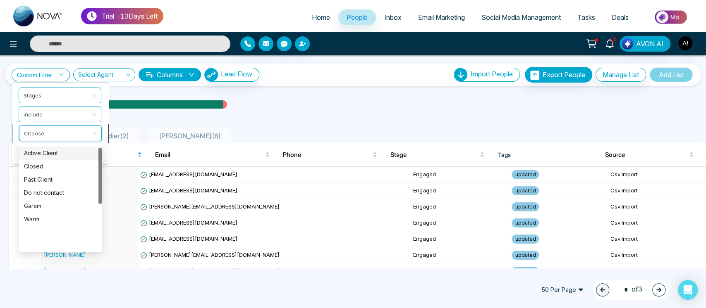
scroll to position [21, 0]
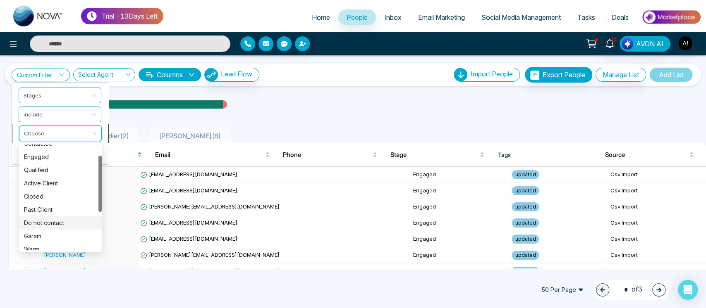
click at [65, 217] on div "Do not contact" at bounding box center [60, 222] width 83 height 13
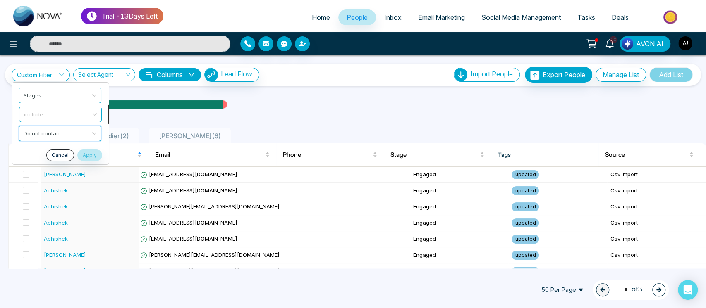
click at [80, 122] on div "include" at bounding box center [60, 114] width 83 height 16
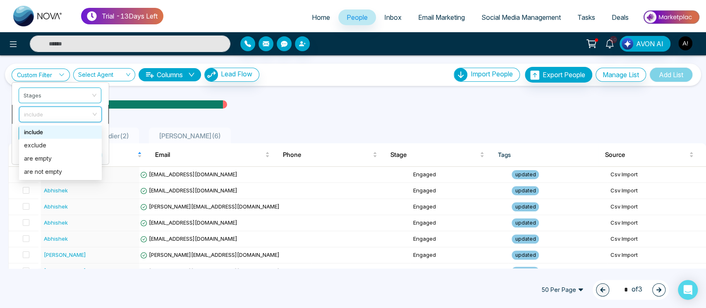
click at [80, 122] on div "include" at bounding box center [60, 114] width 83 height 16
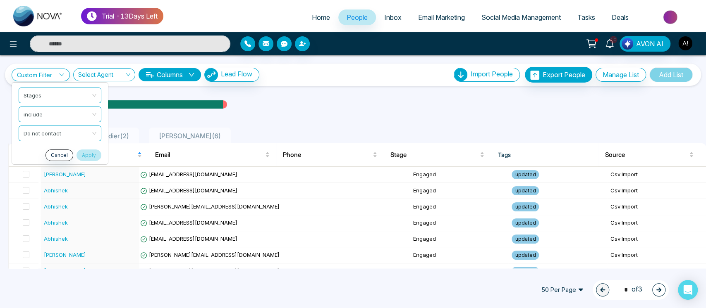
click at [80, 150] on button "Apply" at bounding box center [88, 155] width 25 height 12
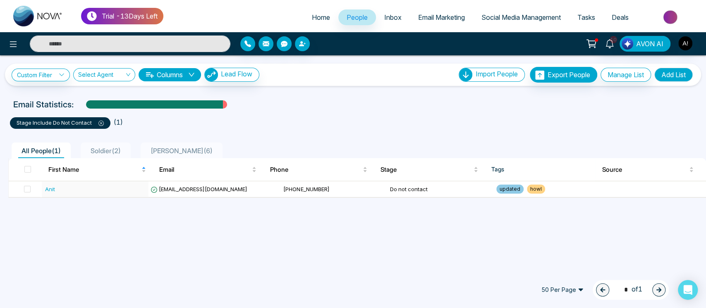
click at [100, 119] on span at bounding box center [98, 122] width 12 height 7
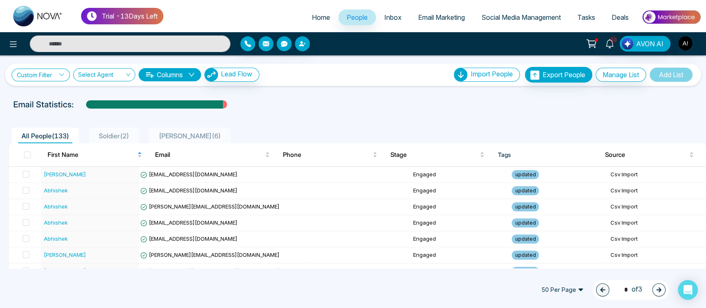
click at [52, 76] on link "Custom Filter" at bounding box center [41, 75] width 58 height 13
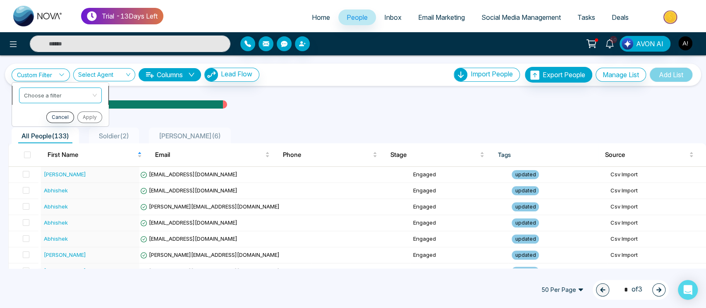
click at [53, 98] on input "search" at bounding box center [57, 94] width 67 height 12
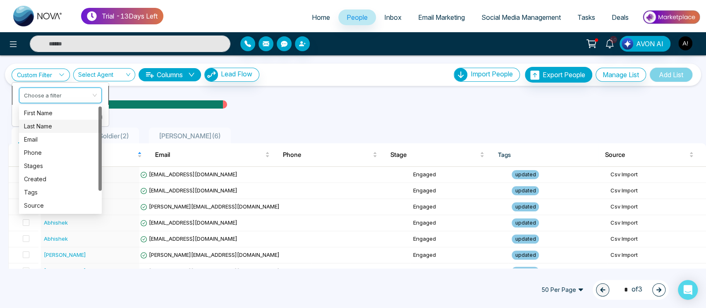
click at [60, 124] on div "Last Name" at bounding box center [60, 126] width 73 height 9
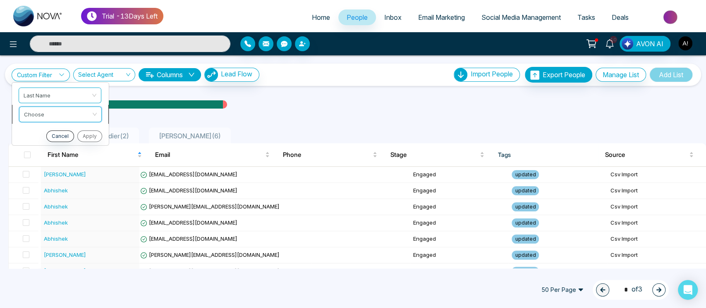
click at [83, 110] on input "search" at bounding box center [57, 113] width 67 height 12
click at [84, 142] on div "Is Empty" at bounding box center [60, 145] width 73 height 9
click at [84, 111] on span "Is Empty" at bounding box center [60, 114] width 73 height 15
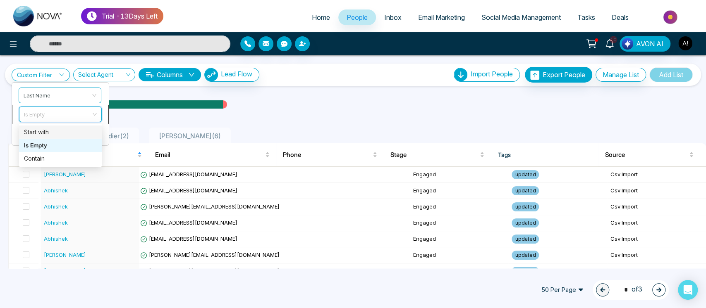
click at [84, 133] on div "Start with" at bounding box center [60, 131] width 73 height 9
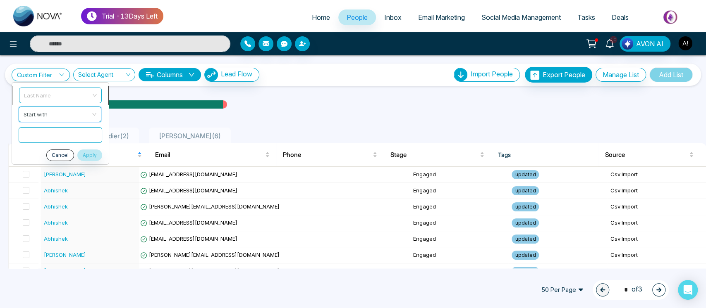
click at [93, 94] on span "Last Name" at bounding box center [60, 95] width 73 height 15
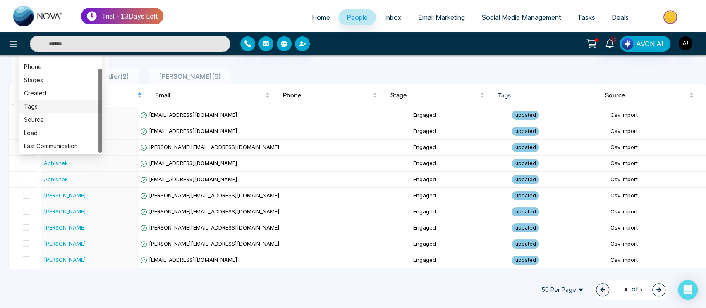
scroll to position [62, 0]
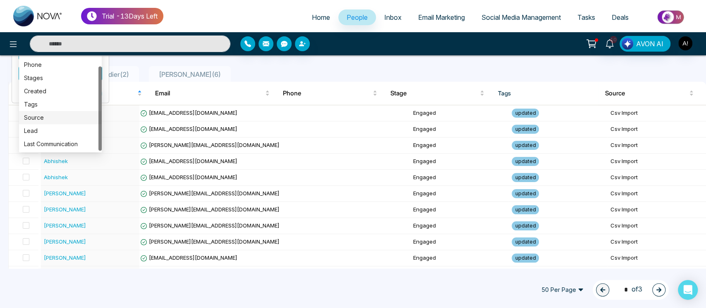
click at [60, 121] on div "Source" at bounding box center [60, 117] width 73 height 9
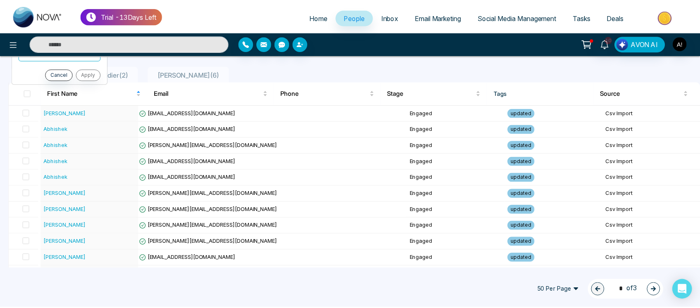
scroll to position [0, 0]
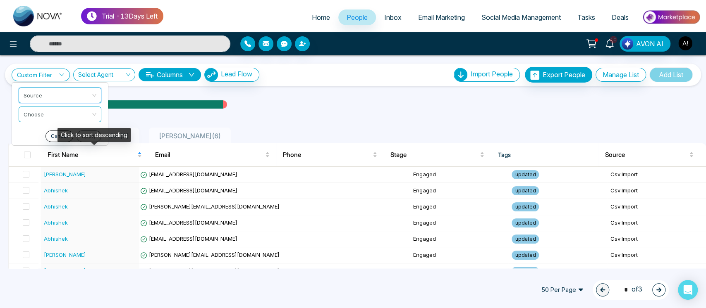
click at [93, 137] on div "Click to sort descending" at bounding box center [93, 135] width 73 height 14
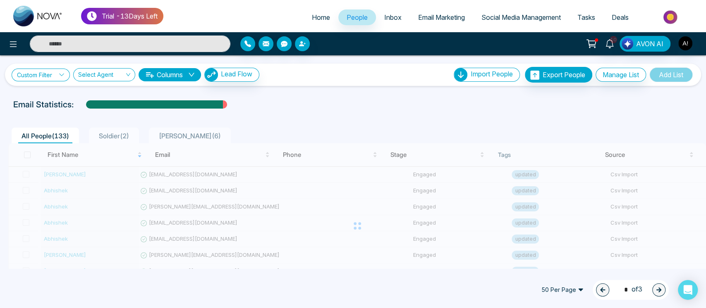
click at [61, 77] on icon at bounding box center [62, 75] width 6 height 6
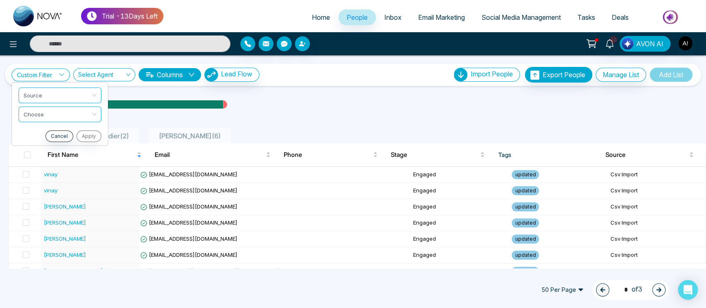
click at [91, 136] on div "Cancel Apply" at bounding box center [60, 136] width 83 height 12
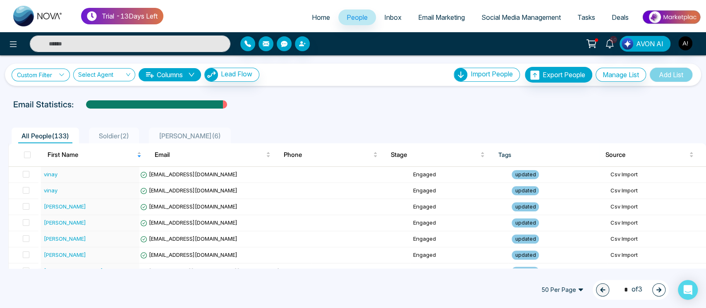
click at [53, 71] on link "Custom Filter" at bounding box center [41, 75] width 58 height 13
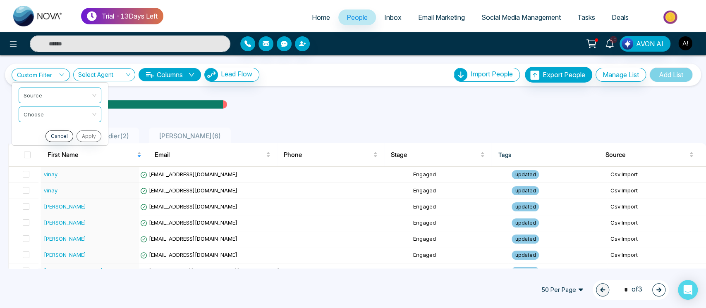
click at [88, 132] on div "Cancel Apply" at bounding box center [60, 136] width 83 height 12
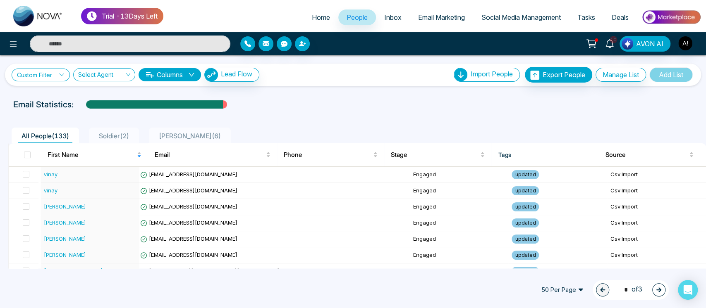
click at [54, 76] on link "Custom Filter" at bounding box center [41, 75] width 58 height 13
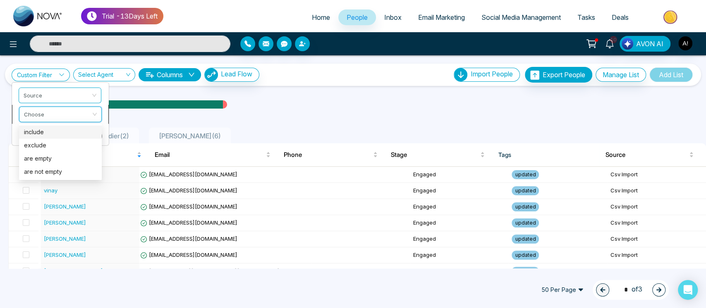
click at [73, 110] on input "search" at bounding box center [57, 113] width 67 height 12
click at [74, 138] on div "include" at bounding box center [60, 131] width 83 height 13
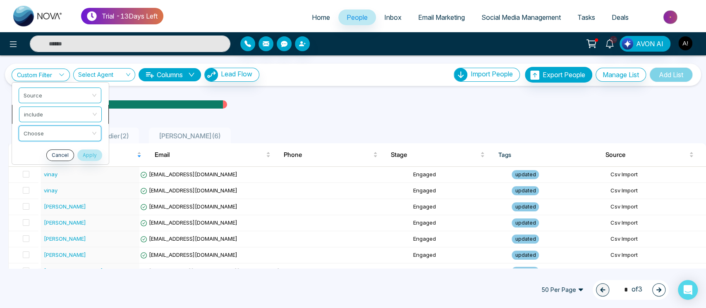
click at [86, 130] on input "search" at bounding box center [57, 132] width 67 height 12
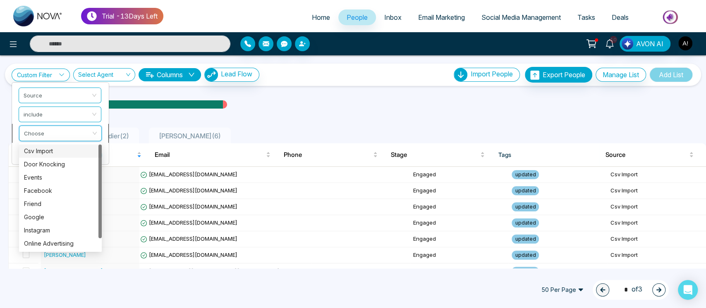
click at [103, 129] on li "Choose Csv Import Door Knocking Csv Import Door Knocking Events Facebook Friend…" at bounding box center [60, 133] width 97 height 19
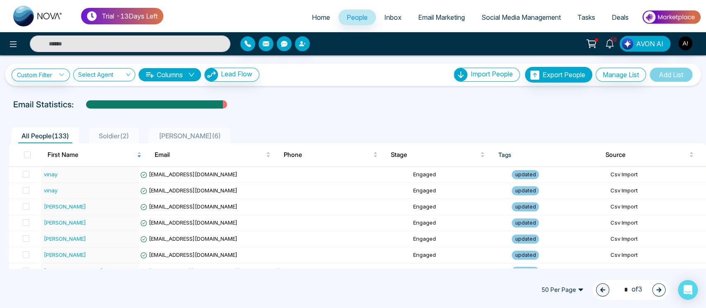
click at [51, 67] on div "Custom Filter Source tags source lead_type Last Name Email Phone Stages Created…" at bounding box center [353, 75] width 682 height 16
click at [56, 76] on link "Custom Filter" at bounding box center [41, 75] width 58 height 13
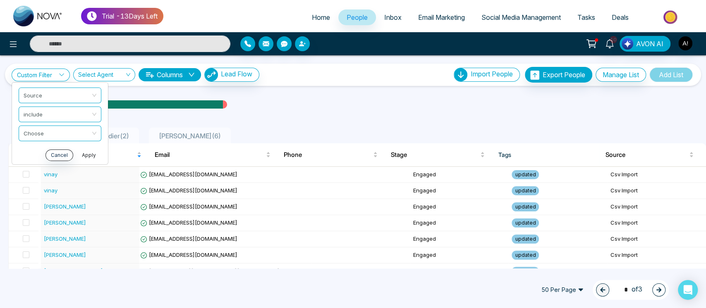
click at [86, 149] on button "Apply" at bounding box center [88, 155] width 25 height 12
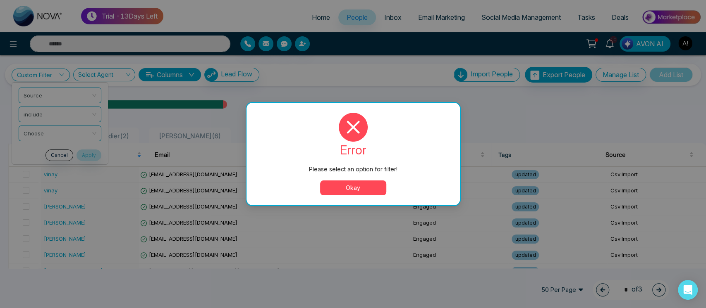
click at [355, 185] on button "Okay" at bounding box center [353, 188] width 66 height 15
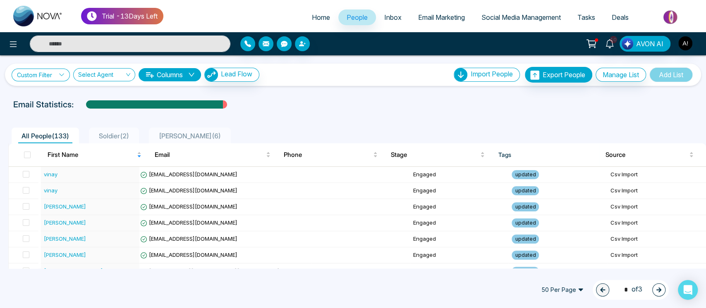
click at [51, 78] on link "Custom Filter" at bounding box center [41, 75] width 58 height 13
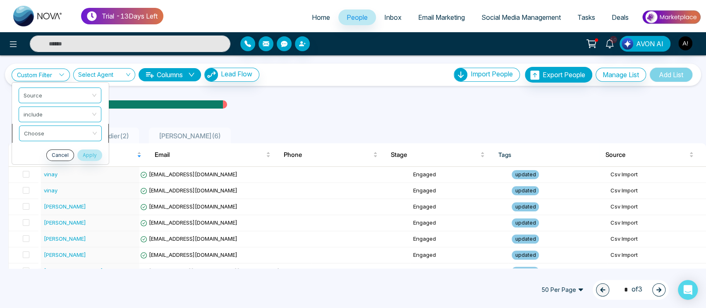
click at [63, 129] on input "search" at bounding box center [57, 132] width 67 height 12
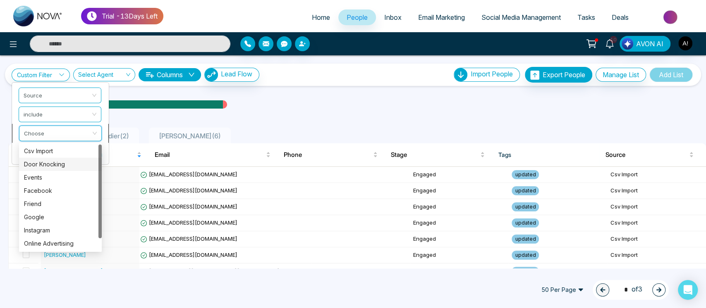
click at [66, 160] on div "Door Knocking" at bounding box center [60, 164] width 73 height 9
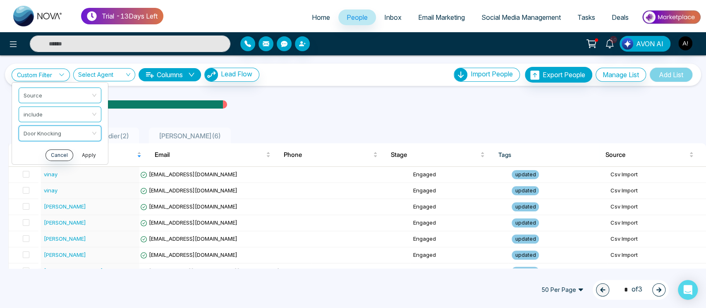
click at [91, 157] on button "Apply" at bounding box center [88, 155] width 25 height 12
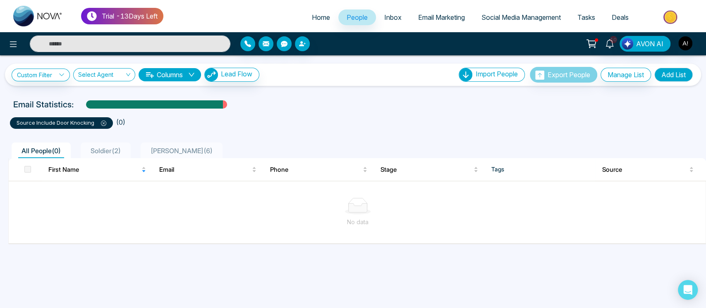
click at [103, 121] on icon at bounding box center [103, 123] width 5 height 5
click at [39, 73] on link "Custom Filter" at bounding box center [41, 75] width 58 height 13
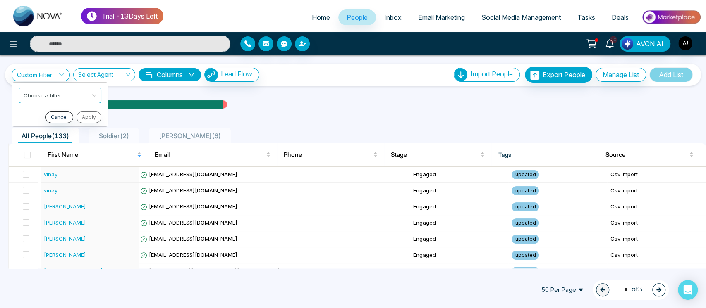
drag, startPoint x: 666, startPoint y: 297, endPoint x: 661, endPoint y: 293, distance: 6.4
click at [661, 293] on div "50 Per Page 1 * of 3" at bounding box center [601, 290] width 133 height 20
click at [661, 293] on button "button" at bounding box center [658, 290] width 13 height 13
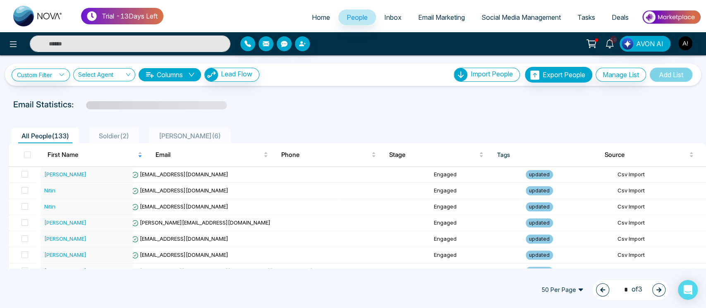
click at [656, 292] on icon "button" at bounding box center [659, 290] width 6 height 6
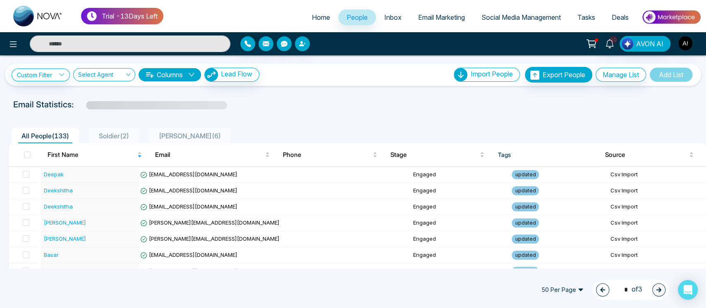
click at [602, 289] on button "button" at bounding box center [602, 290] width 13 height 13
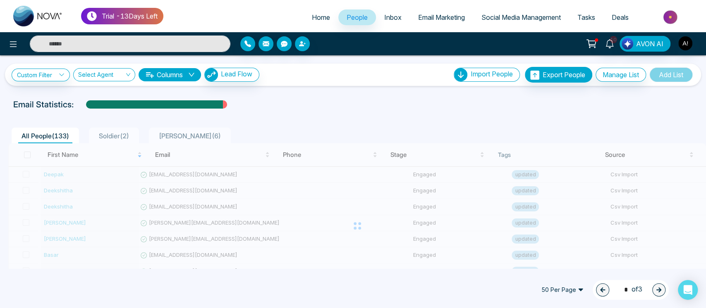
click at [602, 289] on button "button" at bounding box center [602, 290] width 13 height 13
type input "*"
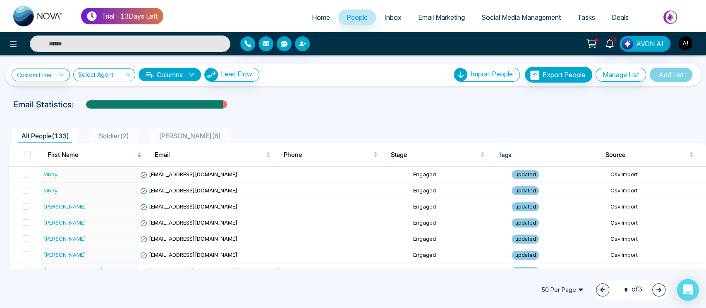
click at [688, 296] on div "Open Intercom Messenger" at bounding box center [688, 290] width 22 height 22
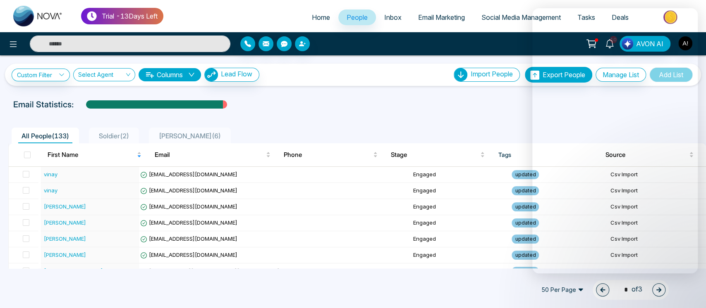
click at [418, 133] on ul "All People ( 133 ) Soldier ( 2 ) [PERSON_NAME] ( 6 )" at bounding box center [334, 136] width 652 height 16
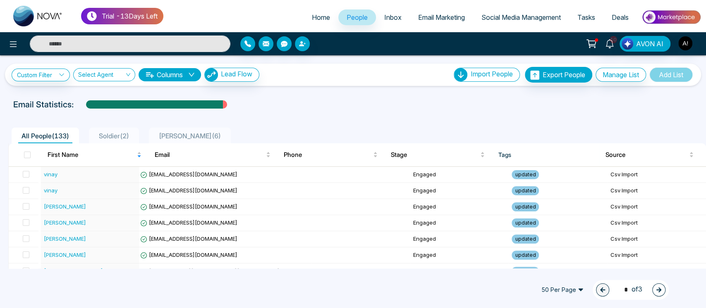
click at [97, 69] on input "search" at bounding box center [101, 77] width 46 height 16
click at [113, 101] on div "Anit ! (me)" at bounding box center [104, 104] width 52 height 9
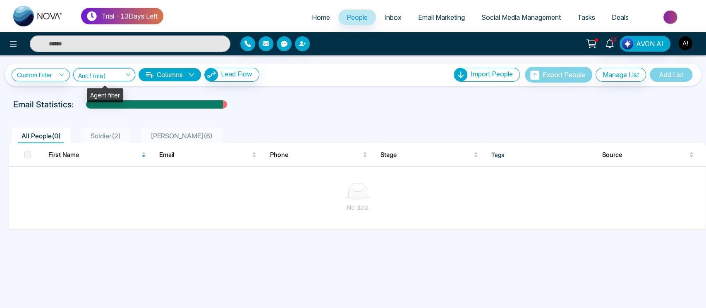
click at [114, 77] on span "Anit ! (me)" at bounding box center [104, 75] width 52 height 8
click at [116, 85] on div "Show All" at bounding box center [104, 91] width 62 height 13
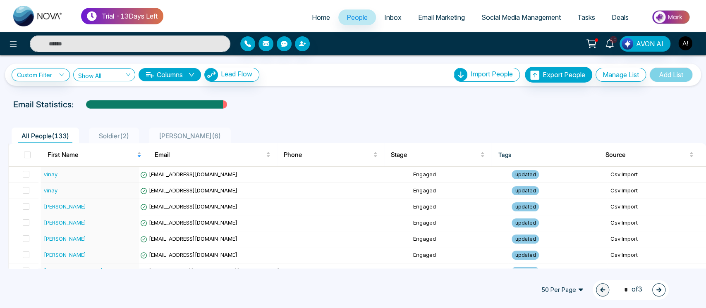
click at [179, 80] on button "Columns" at bounding box center [169, 74] width 62 height 13
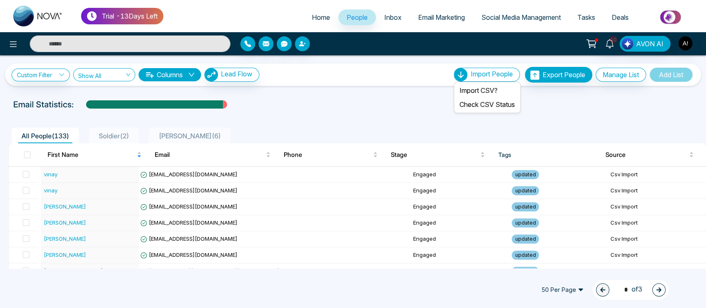
drag, startPoint x: 496, startPoint y: 63, endPoint x: 496, endPoint y: 74, distance: 10.8
click at [496, 74] on div "Custom Filter Choose a filter tags source lead_type Last Name Email Phone Stage…" at bounding box center [353, 70] width 706 height 31
click at [496, 74] on span "Import People" at bounding box center [491, 74] width 42 height 8
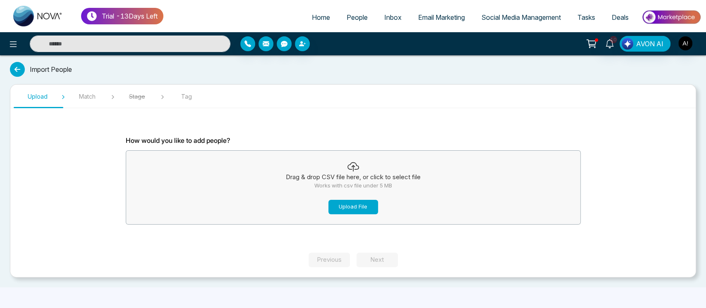
click at [367, 203] on button "Upload File" at bounding box center [353, 207] width 50 height 14
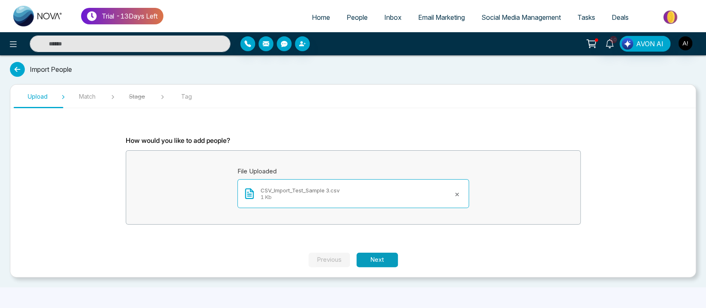
click at [381, 254] on button "Next" at bounding box center [376, 260] width 41 height 14
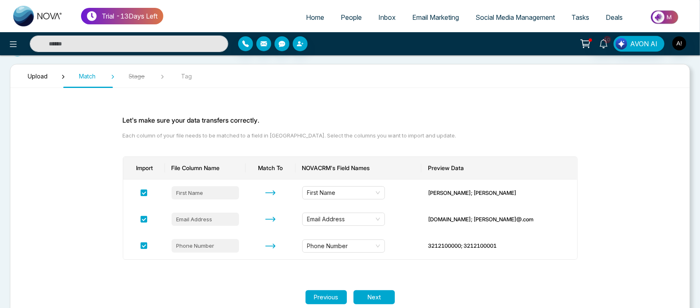
scroll to position [36, 0]
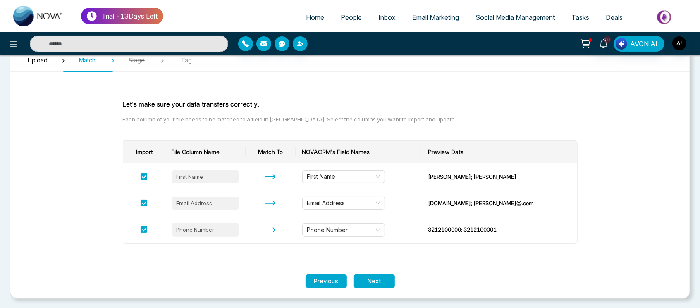
click at [380, 268] on section "Let's make sure your data transfers correctly. Each column of your file needs t…" at bounding box center [350, 177] width 496 height 196
click at [383, 275] on button "Next" at bounding box center [373, 281] width 41 height 14
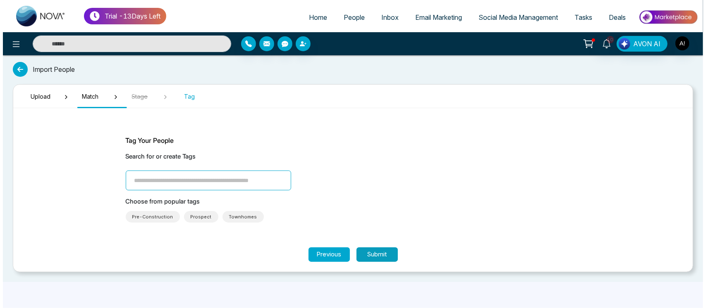
scroll to position [0, 0]
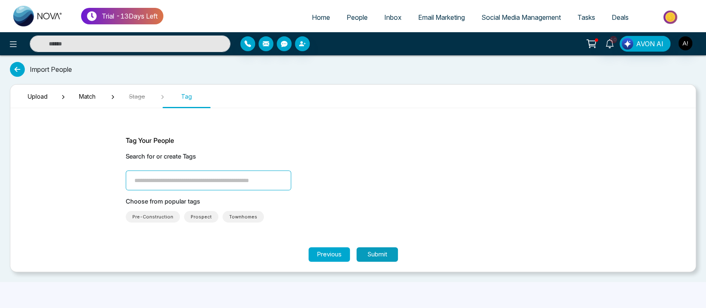
click at [376, 256] on button "Submit" at bounding box center [376, 255] width 41 height 14
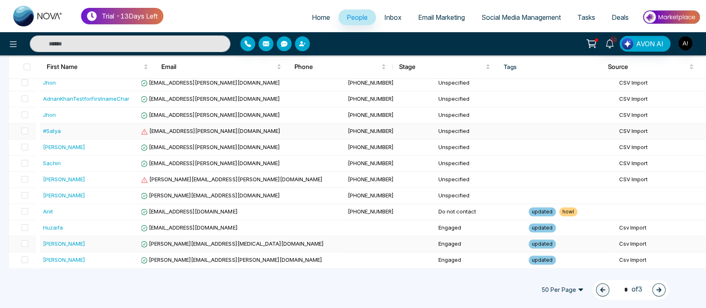
scroll to position [252, 0]
click at [576, 283] on div "50 Per Page 1 * of 3" at bounding box center [601, 290] width 133 height 20
click at [565, 286] on span "50 Per Page" at bounding box center [562, 290] width 54 height 13
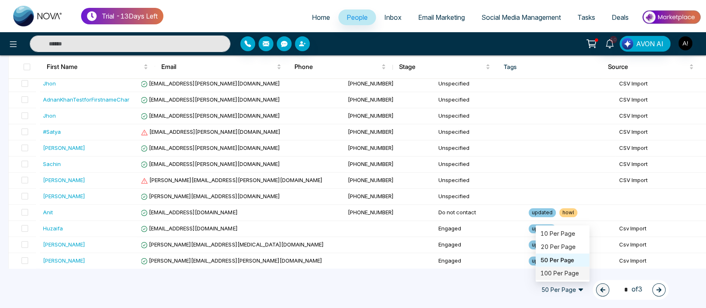
click at [563, 274] on div "100 Per Page" at bounding box center [562, 273] width 44 height 9
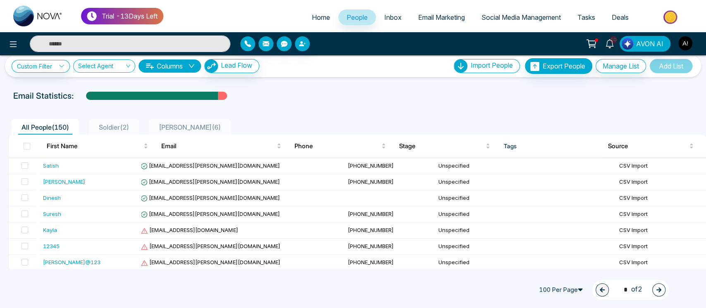
scroll to position [0, 0]
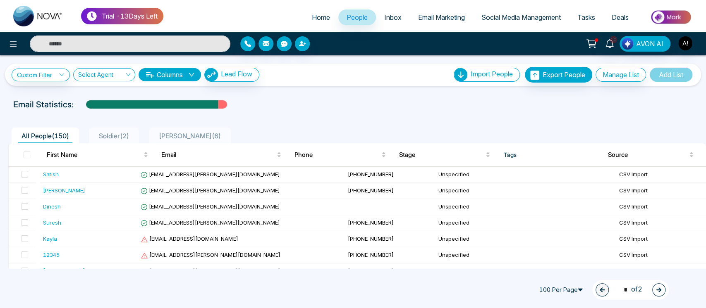
click at [192, 73] on icon "down" at bounding box center [191, 75] width 6 height 4
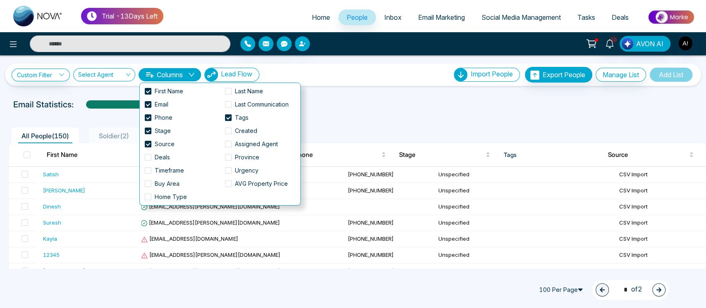
click at [192, 73] on icon "down" at bounding box center [191, 75] width 6 height 4
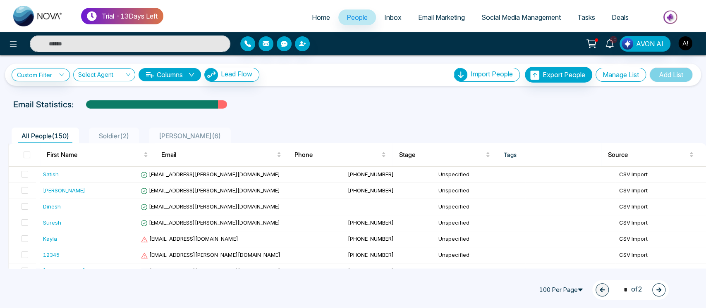
click at [622, 78] on button "Manage List" at bounding box center [620, 75] width 50 height 14
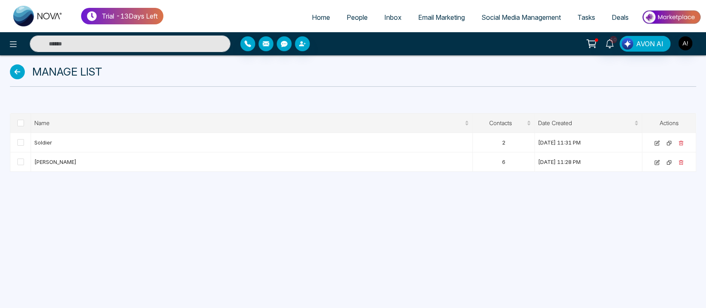
click at [14, 70] on icon at bounding box center [17, 71] width 15 height 15
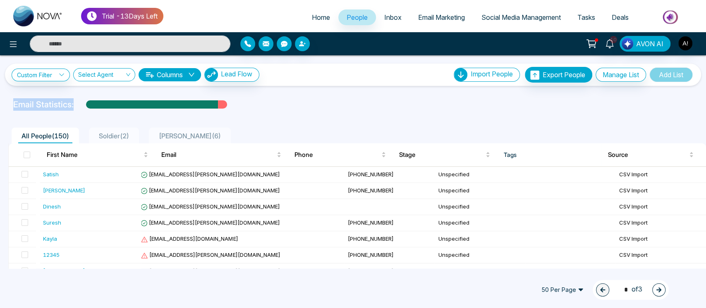
drag, startPoint x: 76, startPoint y: 107, endPoint x: 2, endPoint y: 107, distance: 74.0
click at [2, 107] on div "Email Statistics:" at bounding box center [353, 104] width 706 height 12
click at [57, 109] on p "Email Statistics:" at bounding box center [43, 104] width 60 height 12
drag, startPoint x: 73, startPoint y: 109, endPoint x: 0, endPoint y: 110, distance: 73.2
click at [0, 110] on div "Email Statistics:" at bounding box center [353, 104] width 706 height 12
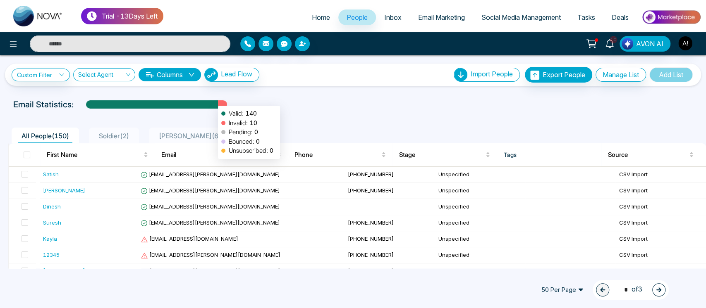
click at [214, 102] on div at bounding box center [152, 107] width 132 height 14
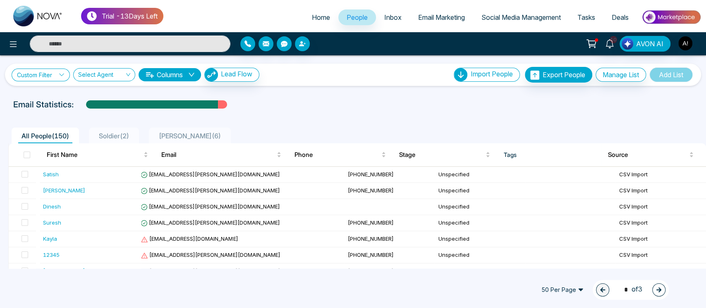
click at [49, 74] on link "Custom Filter" at bounding box center [41, 75] width 58 height 13
click at [289, 125] on div "All People ( 150 ) Soldier ( 2 ) [PERSON_NAME] ( 6 )" at bounding box center [352, 132] width 699 height 21
click at [15, 37] on button at bounding box center [13, 44] width 17 height 17
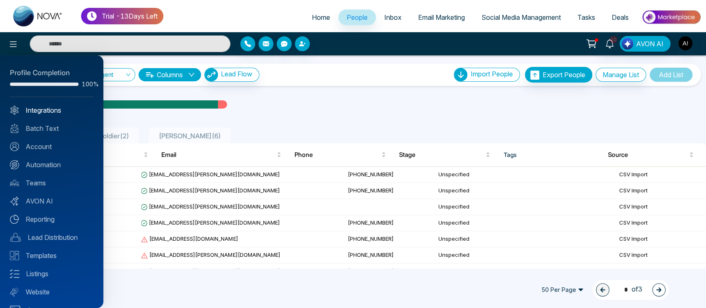
click at [67, 107] on link "Integrations" at bounding box center [52, 110] width 84 height 10
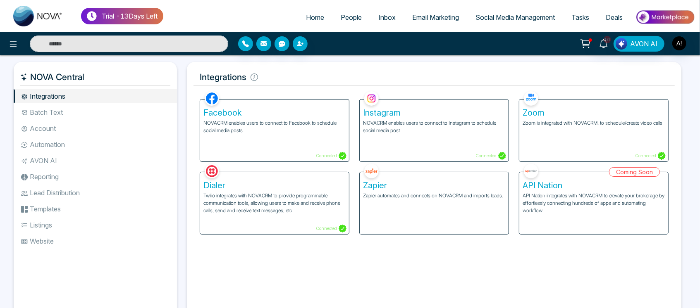
click at [84, 109] on li "Batch Text" at bounding box center [95, 112] width 163 height 14
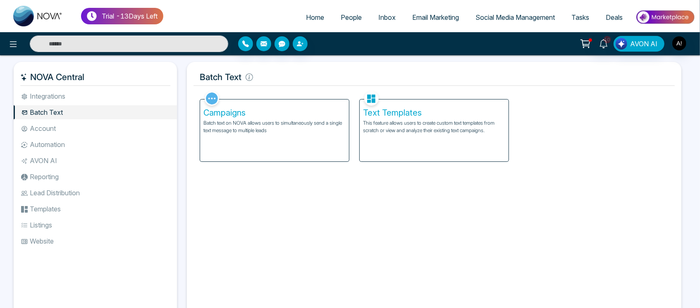
click at [346, 148] on div "Campaigns Batch text on NOVA allows users to simultaneously send a single text …" at bounding box center [274, 131] width 149 height 62
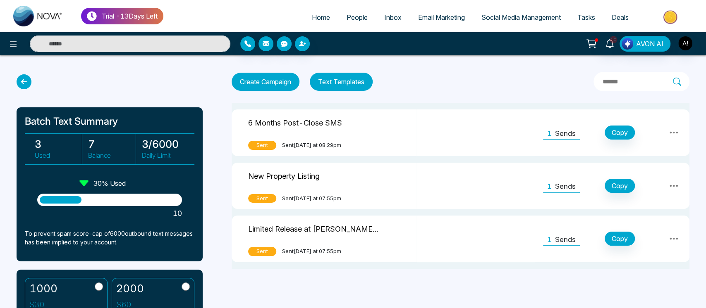
click at [26, 79] on icon at bounding box center [24, 81] width 15 height 15
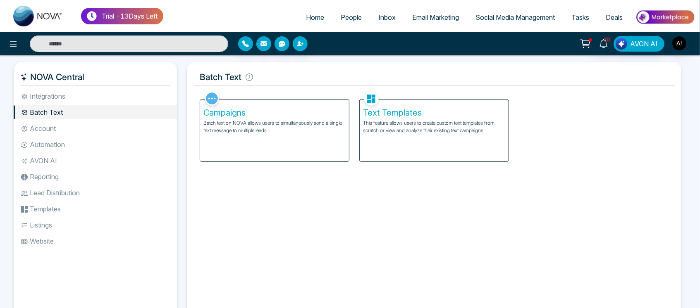
scroll to position [12, 0]
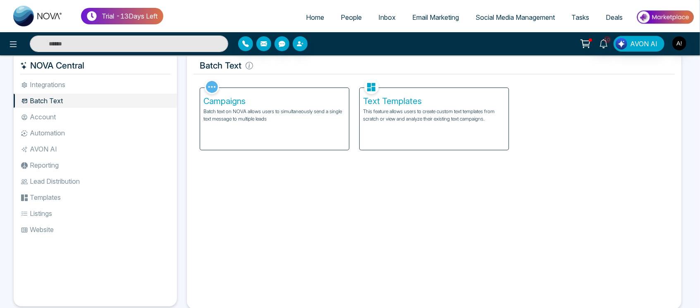
click at [55, 116] on li "Account" at bounding box center [95, 117] width 163 height 14
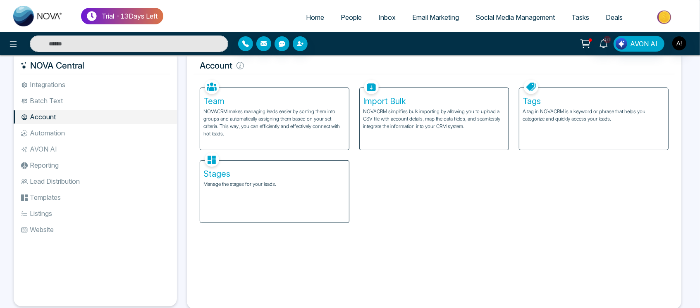
click at [556, 115] on p "A tag in NOVACRM is a keyword or phrase that helps you categorize and quickly a…" at bounding box center [593, 115] width 142 height 15
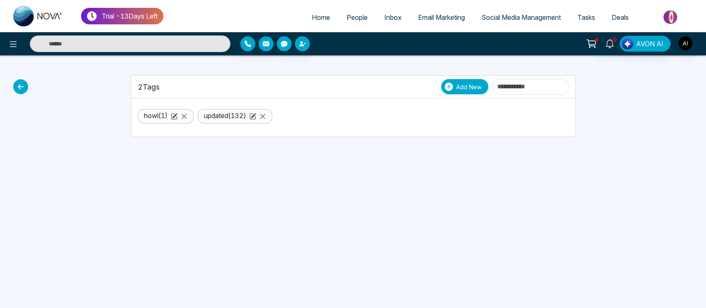
click at [447, 79] on button "Add New" at bounding box center [465, 87] width 48 height 16
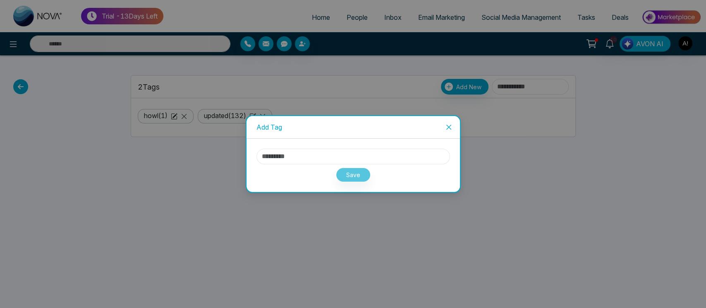
click at [343, 154] on input "text" at bounding box center [352, 157] width 193 height 16
type input "*"
click at [362, 179] on button "Save" at bounding box center [353, 175] width 35 height 14
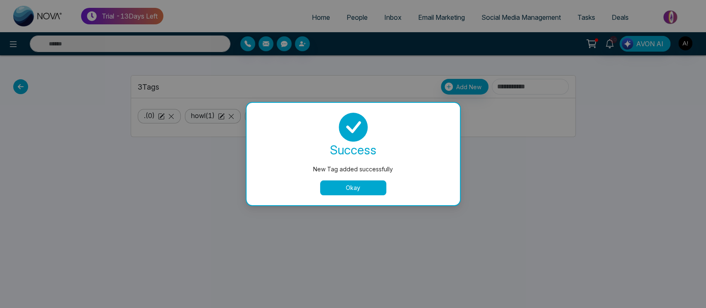
click at [354, 194] on button "Okay" at bounding box center [353, 188] width 66 height 15
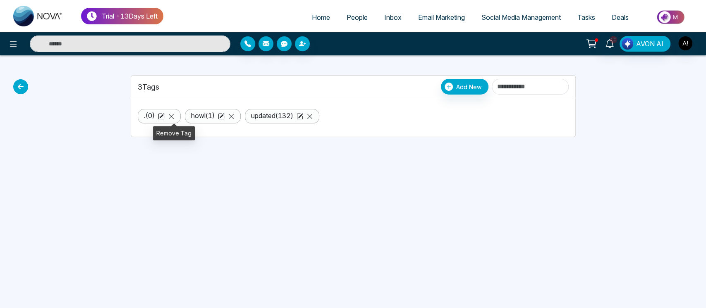
click at [173, 113] on icon at bounding box center [171, 116] width 7 height 7
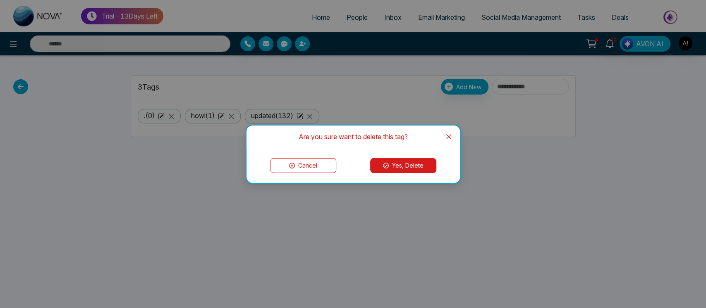
click at [413, 168] on button "Yes, Delete" at bounding box center [403, 165] width 66 height 15
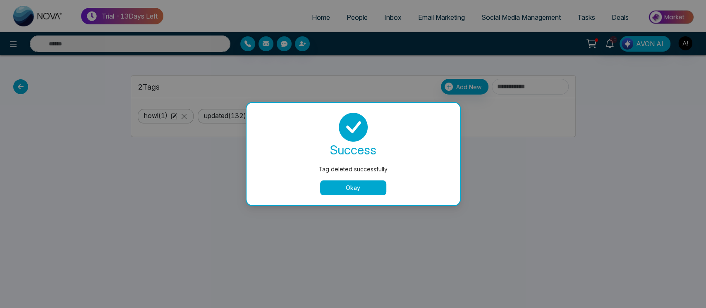
click at [345, 191] on button "Okay" at bounding box center [353, 188] width 66 height 15
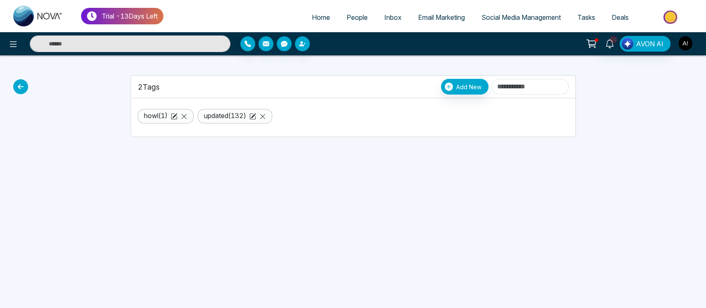
click at [685, 46] on img "button" at bounding box center [685, 43] width 14 height 14
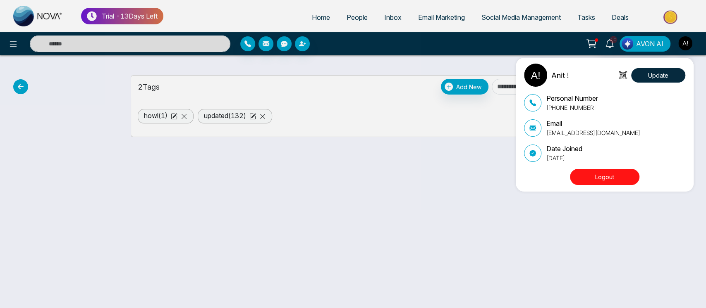
drag, startPoint x: 675, startPoint y: 3, endPoint x: 313, endPoint y: 216, distance: 419.9
click at [313, 216] on div "Anit ! Update Personal Number [PHONE_NUMBER] Email [EMAIL_ADDRESS][DOMAIN_NAME]…" at bounding box center [353, 154] width 706 height 308
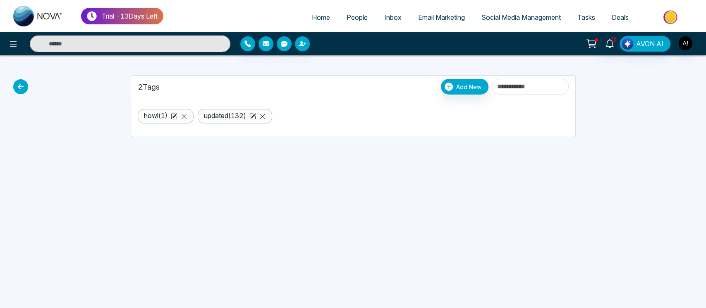
click at [17, 93] on icon at bounding box center [20, 86] width 15 height 15
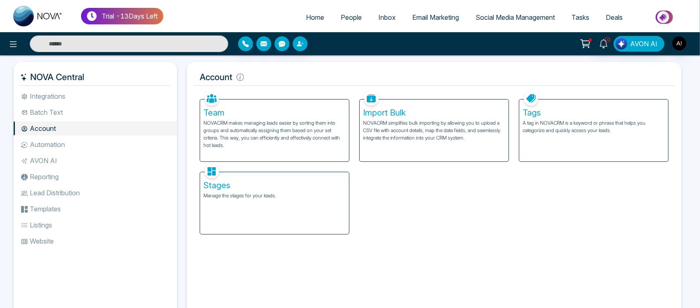
click at [308, 10] on link "Home" at bounding box center [315, 18] width 35 height 16
click at [309, 18] on span "Home" at bounding box center [315, 17] width 18 height 8
select select "*"
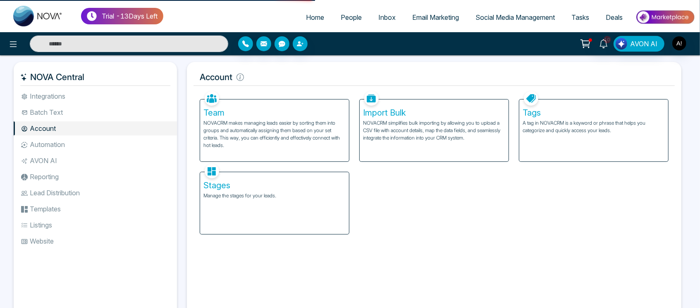
select select "*"
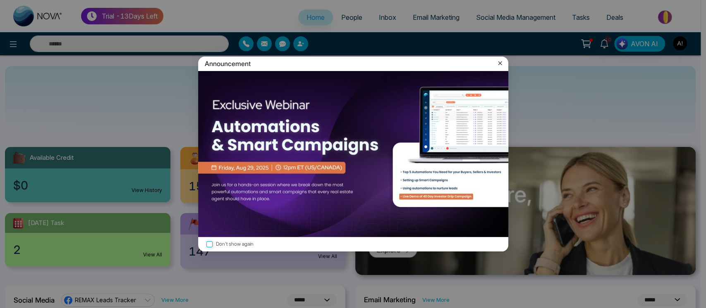
click at [501, 64] on icon at bounding box center [500, 63] width 8 height 8
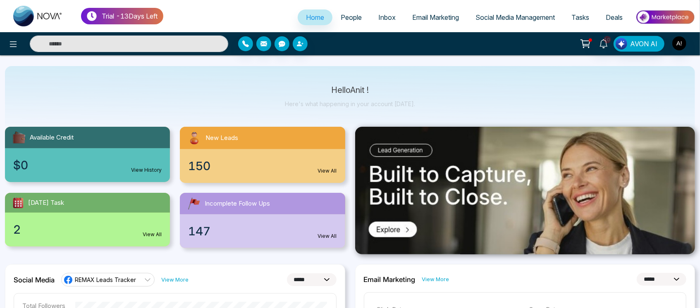
scroll to position [20, 0]
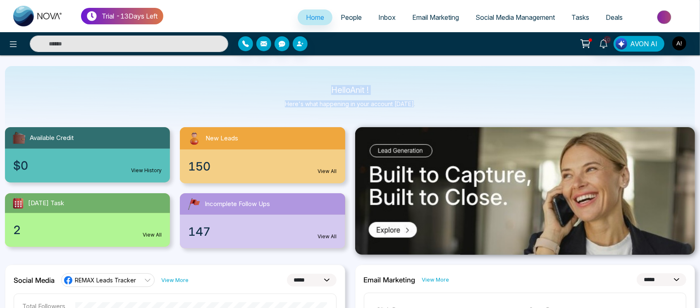
drag, startPoint x: 317, startPoint y: 90, endPoint x: 427, endPoint y: 107, distance: 110.4
click at [427, 107] on div "Hello Anit ! Here's what happening in your account [DATE]." at bounding box center [350, 100] width 690 height 69
drag, startPoint x: 420, startPoint y: 107, endPoint x: 311, endPoint y: 90, distance: 110.0
click at [311, 90] on div "Hello Anit ! Here's what happening in your account [DATE]." at bounding box center [350, 100] width 690 height 69
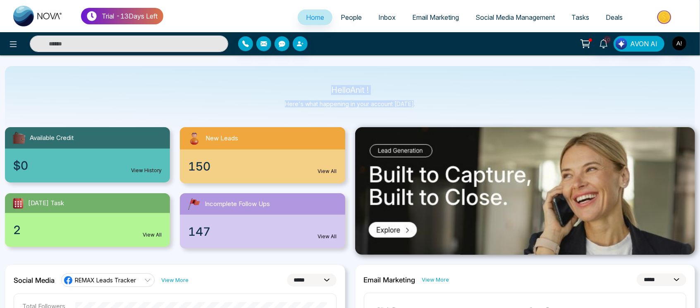
click at [311, 90] on p "Hello Anit !" at bounding box center [350, 90] width 130 height 7
drag, startPoint x: 327, startPoint y: 87, endPoint x: 432, endPoint y: 115, distance: 107.8
click at [432, 115] on div "Hello Anit ! Here's what happening in your account [DATE]." at bounding box center [350, 100] width 690 height 69
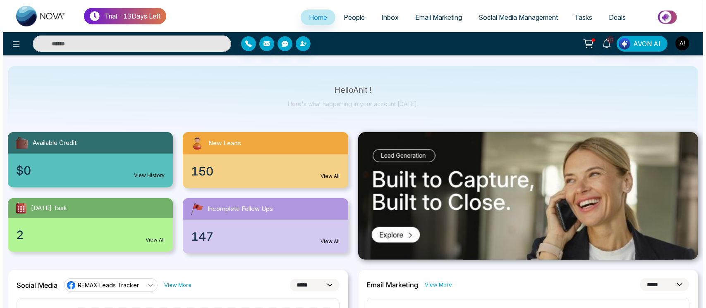
scroll to position [32, 0]
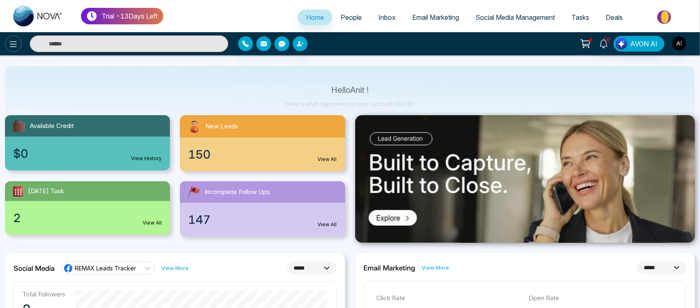
click at [16, 45] on icon at bounding box center [13, 44] width 10 height 10
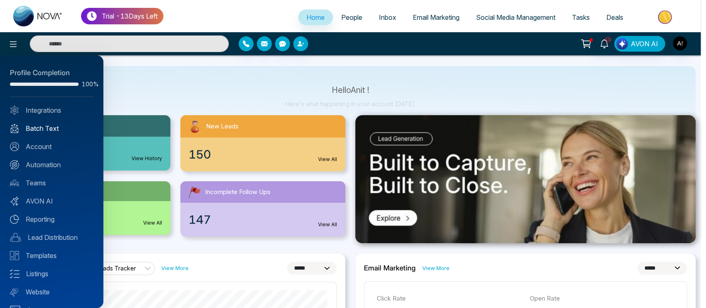
click at [69, 126] on link "Batch Text" at bounding box center [52, 129] width 84 height 10
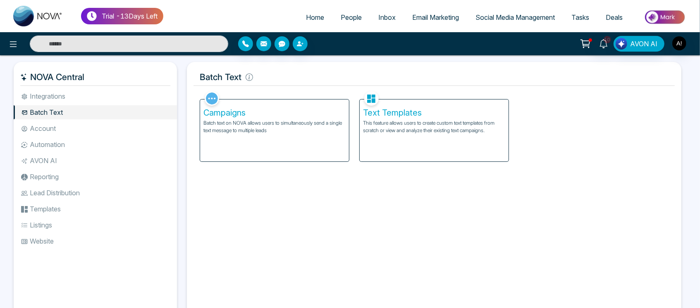
click at [265, 140] on div "Campaigns Batch text on NOVA allows users to simultaneously send a single text …" at bounding box center [274, 131] width 149 height 62
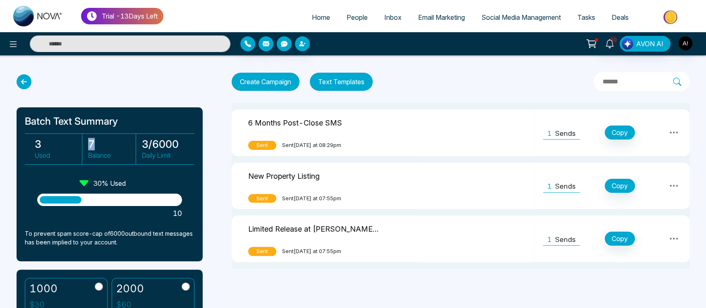
drag, startPoint x: 86, startPoint y: 148, endPoint x: 124, endPoint y: 146, distance: 37.7
click at [124, 146] on div "7 Balance" at bounding box center [109, 149] width 52 height 31
click at [124, 146] on h3 "7" at bounding box center [111, 144] width 47 height 12
click at [24, 82] on icon at bounding box center [24, 81] width 15 height 15
